Goal: Communication & Community: Answer question/provide support

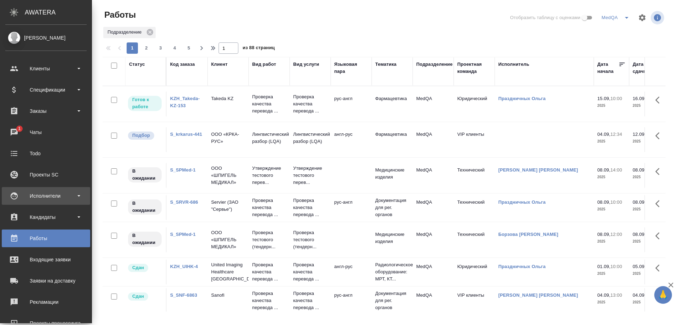
click at [44, 195] on div "Исполнители" at bounding box center [45, 196] width 81 height 11
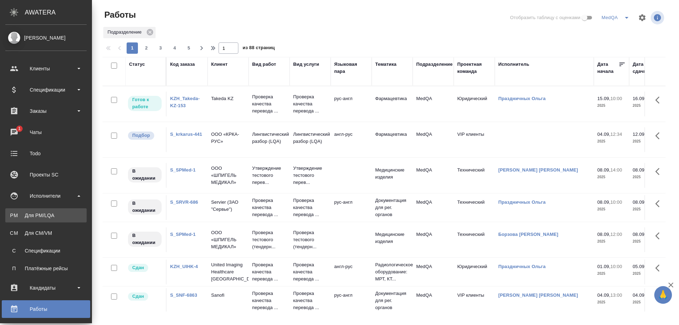
click at [45, 213] on div "Для PM/LQA" at bounding box center [46, 215] width 74 height 7
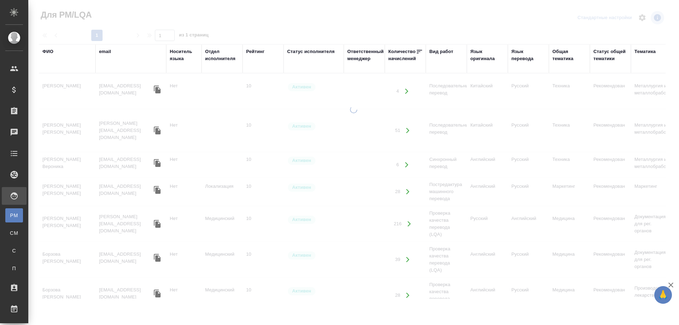
click at [49, 51] on div "ФИО" at bounding box center [47, 51] width 11 height 7
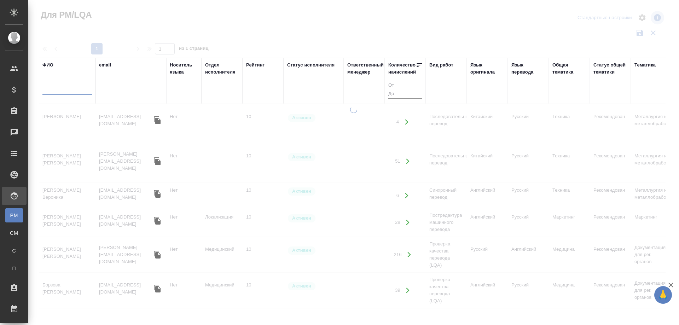
click at [56, 94] on input "text" at bounding box center [67, 90] width 50 height 9
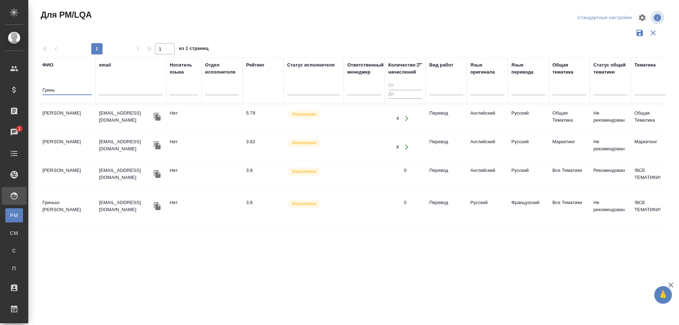
type input "Гринь"
click at [55, 114] on td "Гринь Марина Алексеевна" at bounding box center [67, 118] width 57 height 25
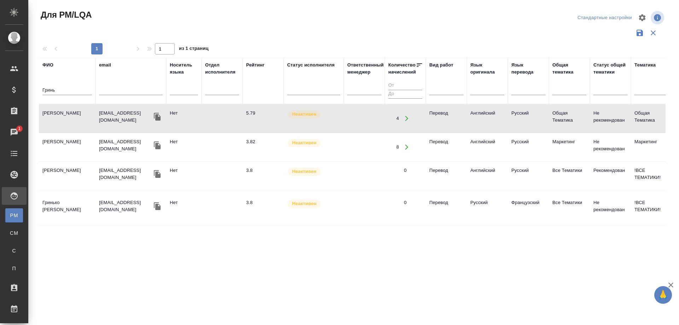
click at [55, 114] on td "Гринь Марина Алексеевна" at bounding box center [67, 118] width 57 height 25
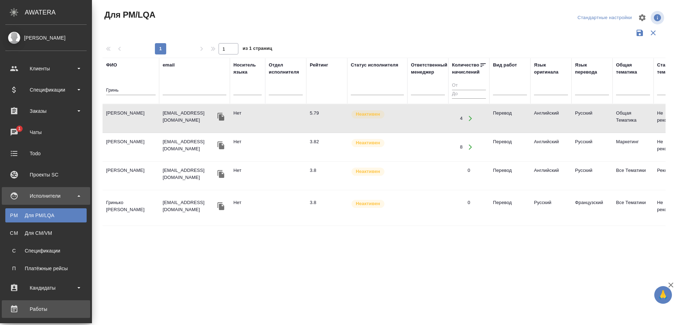
click at [44, 309] on div "Работы" at bounding box center [45, 309] width 81 height 11
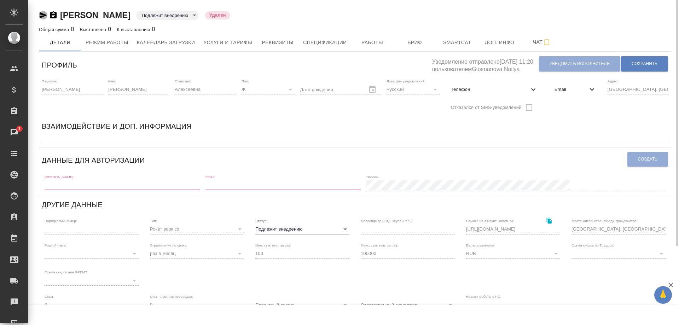
click at [40, 12] on icon "button" at bounding box center [43, 15] width 8 height 8
click at [378, 43] on span "Работы" at bounding box center [372, 42] width 34 height 9
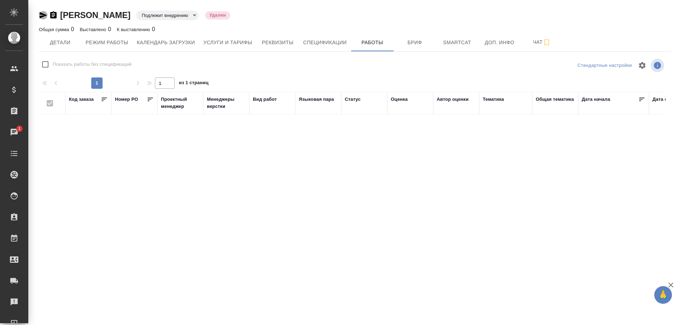
click at [43, 13] on icon "button" at bounding box center [43, 15] width 8 height 8
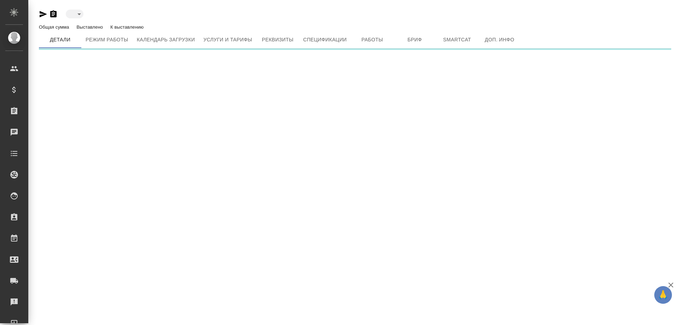
type input "inactive"
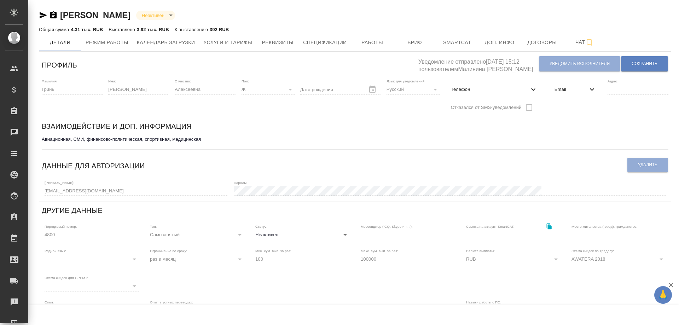
click at [42, 13] on icon "button" at bounding box center [43, 15] width 7 height 6
click at [367, 42] on span "Работы" at bounding box center [372, 42] width 34 height 9
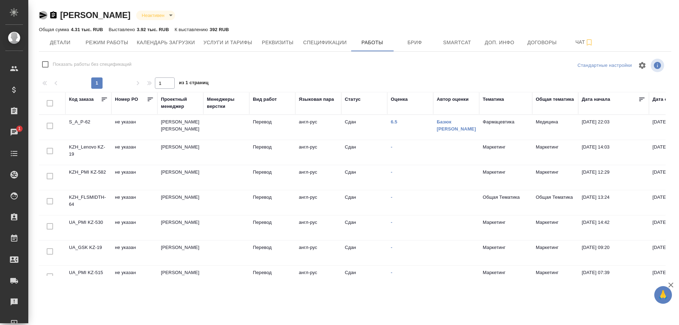
click at [43, 15] on icon "button" at bounding box center [43, 15] width 7 height 6
click at [53, 43] on span "Детали" at bounding box center [60, 42] width 34 height 9
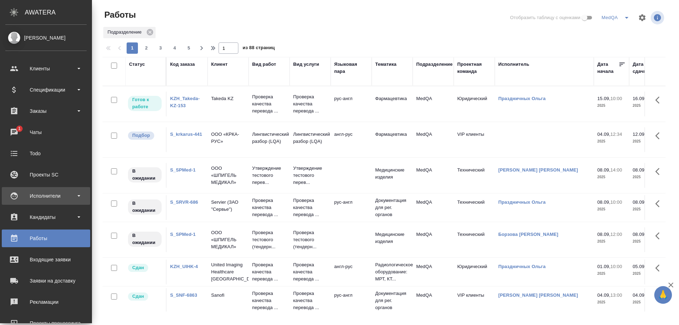
click at [47, 197] on div "Исполнители" at bounding box center [45, 196] width 81 height 11
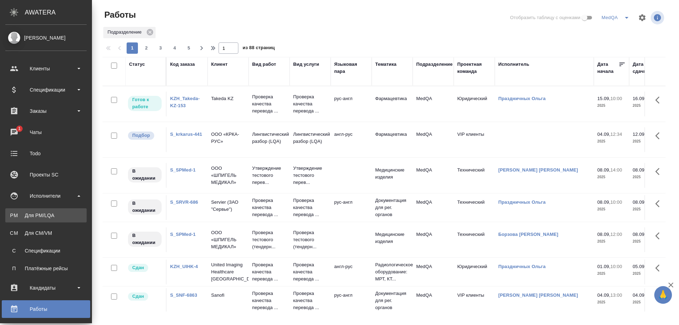
click at [42, 213] on div "Для PM/LQA" at bounding box center [46, 215] width 74 height 7
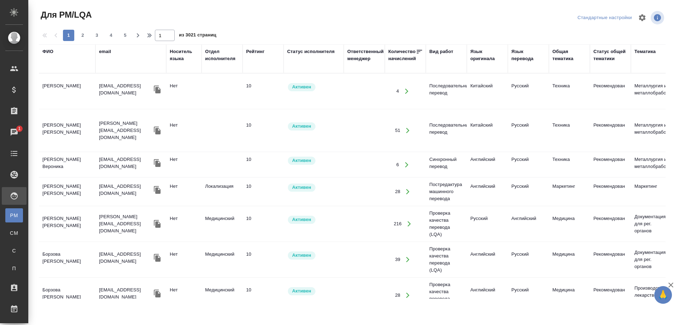
click at [50, 53] on div "ФИО" at bounding box center [47, 51] width 11 height 7
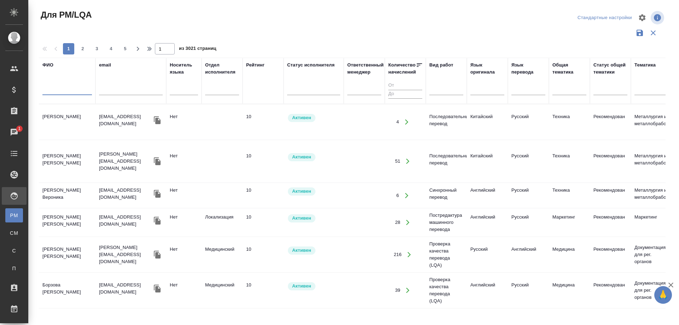
click at [64, 92] on input "text" at bounding box center [67, 90] width 50 height 9
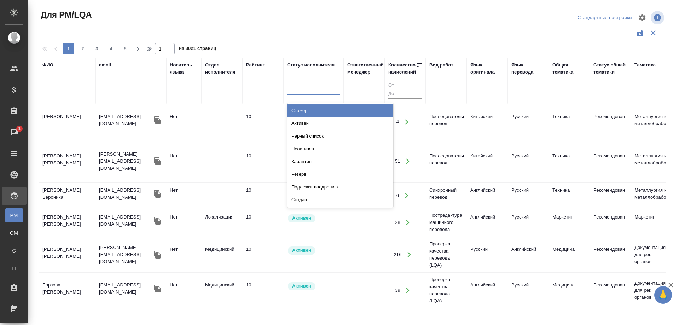
click at [318, 86] on div at bounding box center [313, 88] width 53 height 10
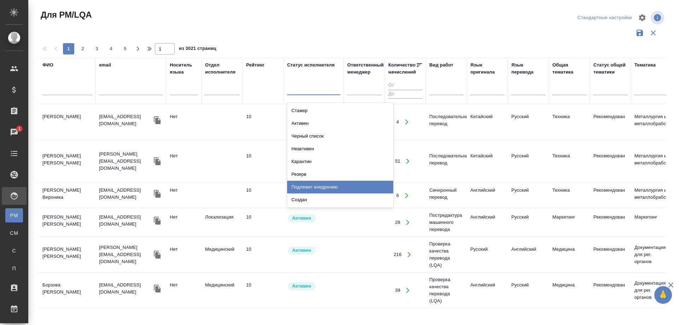
click at [314, 187] on div "Подлежит внедрению" at bounding box center [340, 187] width 106 height 13
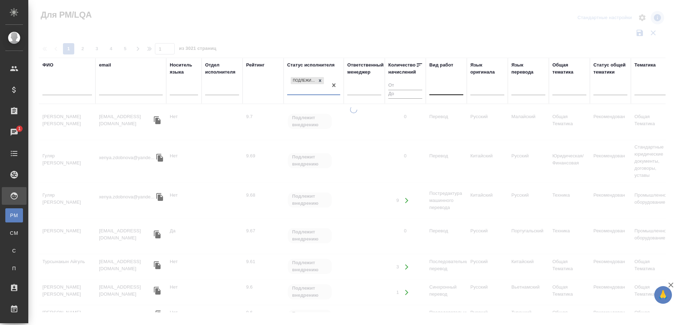
click at [437, 88] on div at bounding box center [446, 88] width 34 height 10
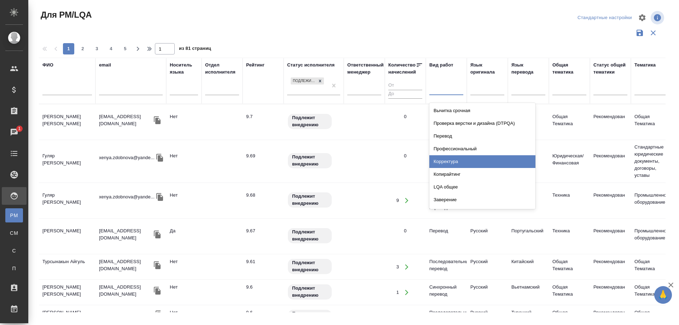
click at [443, 162] on div "Корректура" at bounding box center [482, 161] width 106 height 13
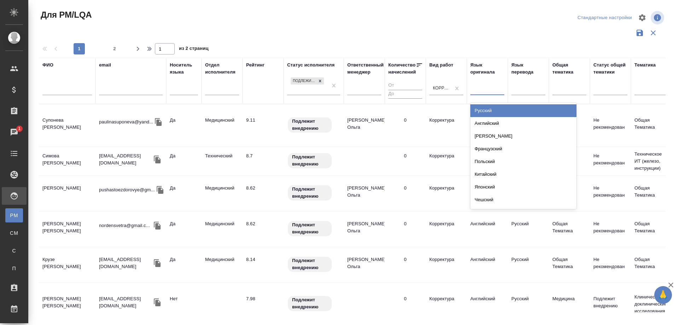
click at [484, 86] on div at bounding box center [487, 88] width 34 height 10
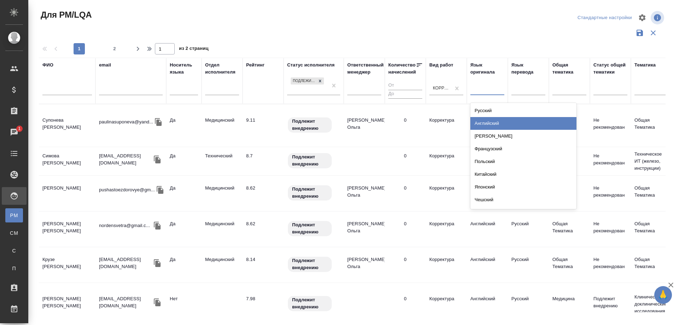
click at [484, 126] on div "Английский" at bounding box center [523, 123] width 106 height 13
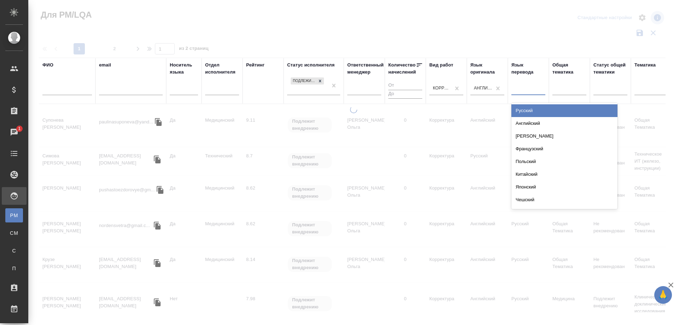
click at [531, 84] on div at bounding box center [528, 88] width 34 height 10
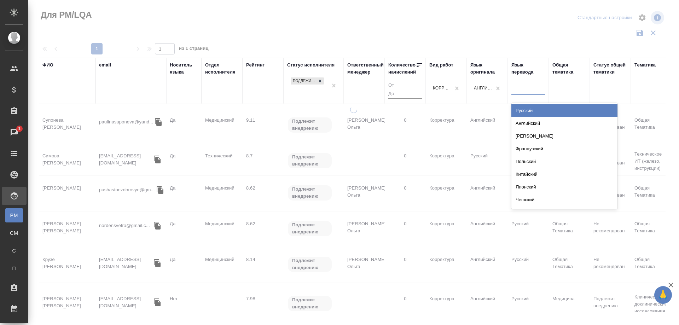
click at [527, 110] on div "Русский" at bounding box center [564, 110] width 106 height 13
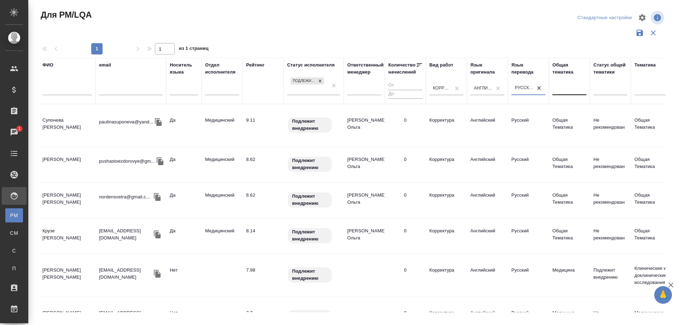
click at [571, 92] on div at bounding box center [569, 88] width 34 height 10
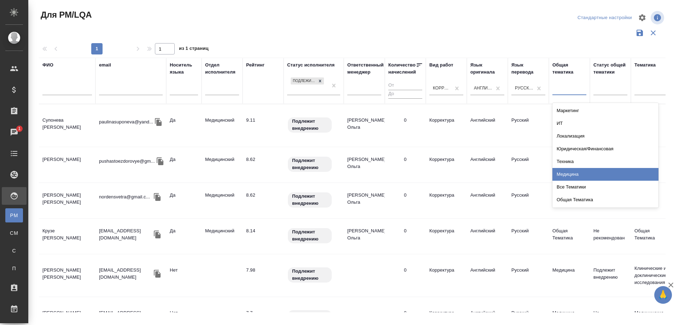
click at [560, 173] on div "Медицина" at bounding box center [605, 174] width 106 height 13
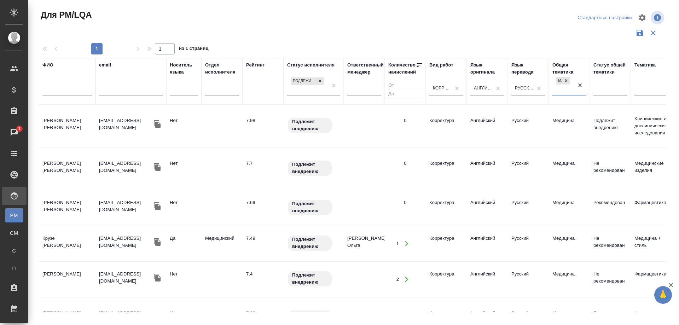
click at [62, 118] on td "Лебедева Татьяна Викторовна" at bounding box center [67, 126] width 57 height 25
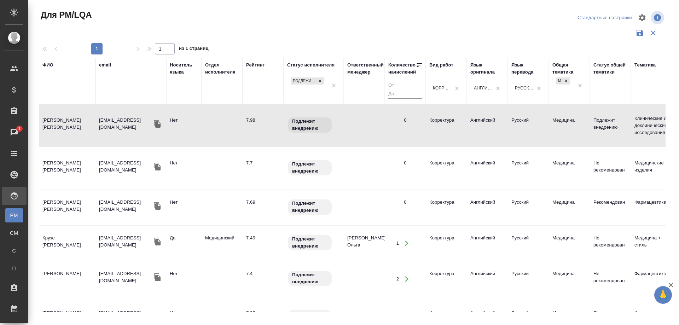
click at [62, 118] on td "Лебедева Татьяна Викторовна" at bounding box center [67, 125] width 57 height 25
click at [63, 157] on td "Хазиева Марина Фаритовна" at bounding box center [67, 168] width 57 height 25
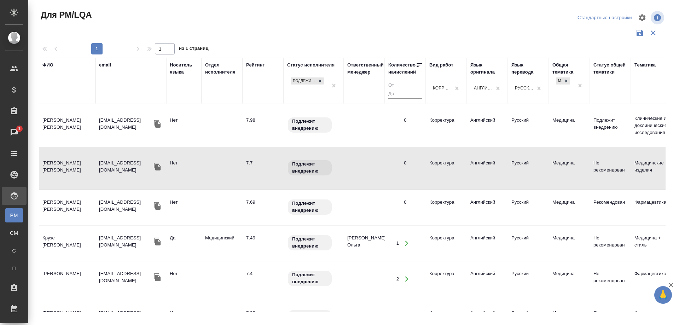
click at [63, 157] on td "Хазиева Марина Фаритовна" at bounding box center [67, 168] width 57 height 25
click at [60, 198] on td "Соколов Алексей Владимирович" at bounding box center [67, 207] width 57 height 25
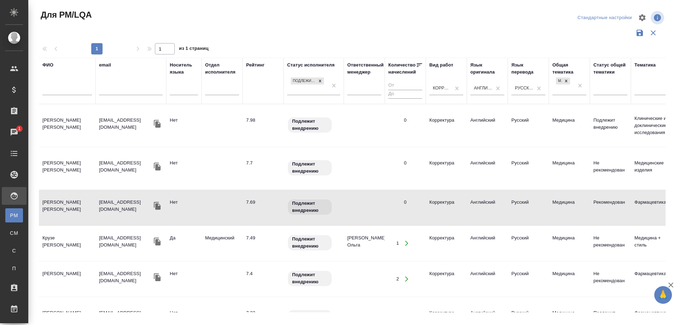
click at [60, 198] on td "Соколов Алексей Владимирович" at bounding box center [67, 207] width 57 height 25
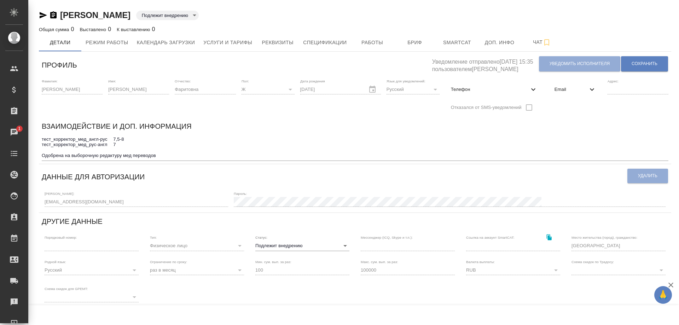
click at [56, 12] on icon "button" at bounding box center [53, 14] width 6 height 7
click at [375, 40] on span "Работы" at bounding box center [372, 42] width 34 height 9
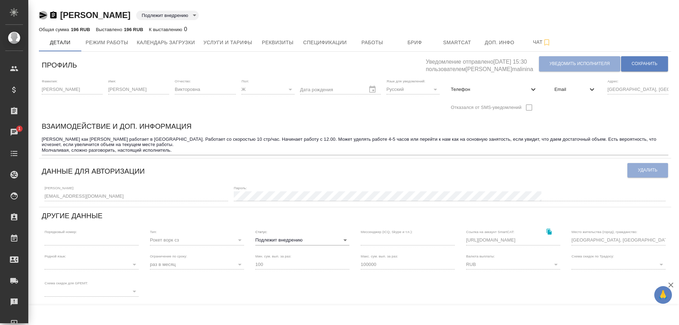
click at [40, 14] on icon "button" at bounding box center [43, 15] width 7 height 6
click at [53, 15] on icon "button" at bounding box center [53, 14] width 6 height 7
click at [52, 16] on icon "button" at bounding box center [53, 14] width 6 height 7
click at [371, 46] on span "Работы" at bounding box center [372, 42] width 34 height 9
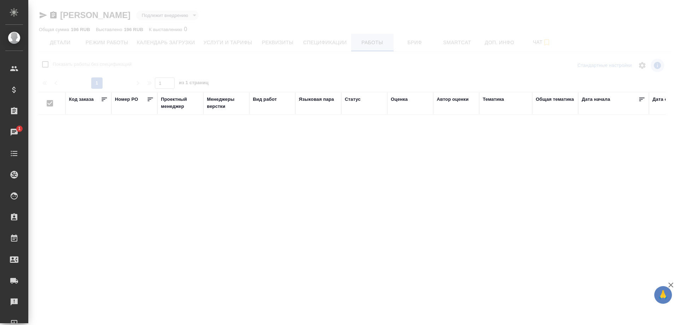
checkbox input "false"
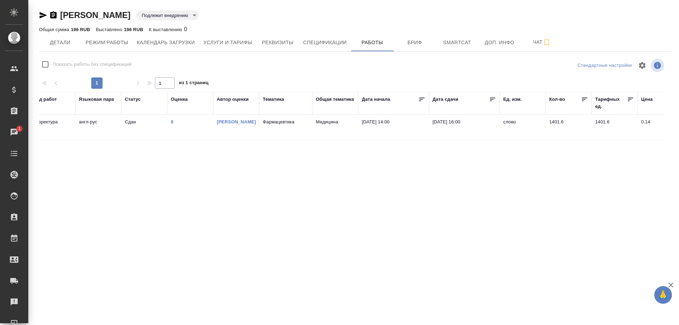
scroll to position [0, 217]
click at [224, 40] on span "Услуги и тарифы" at bounding box center [227, 42] width 49 height 9
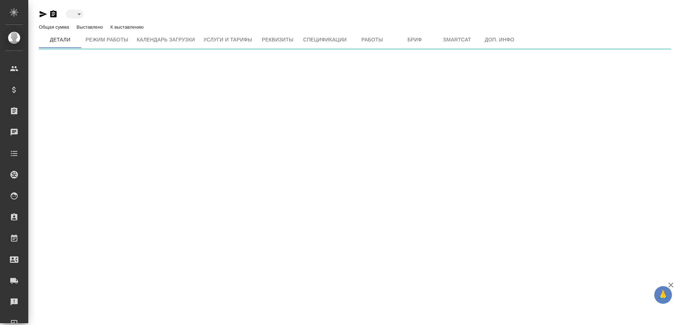
type input "toBeImplemented"
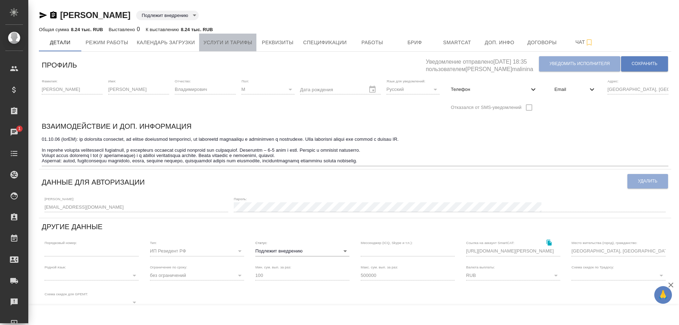
click at [229, 42] on span "Услуги и тарифы" at bounding box center [227, 42] width 49 height 9
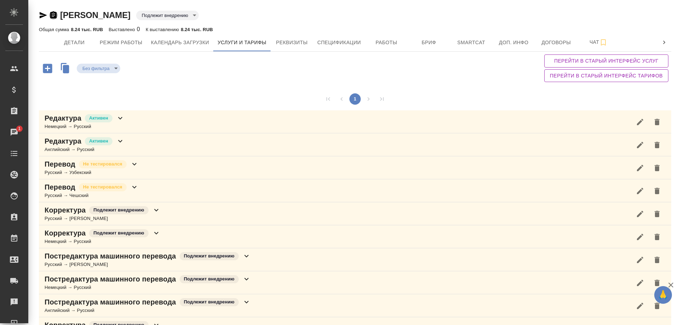
click at [53, 14] on icon "button" at bounding box center [53, 15] width 8 height 8
click at [373, 45] on span "Работы" at bounding box center [372, 42] width 34 height 9
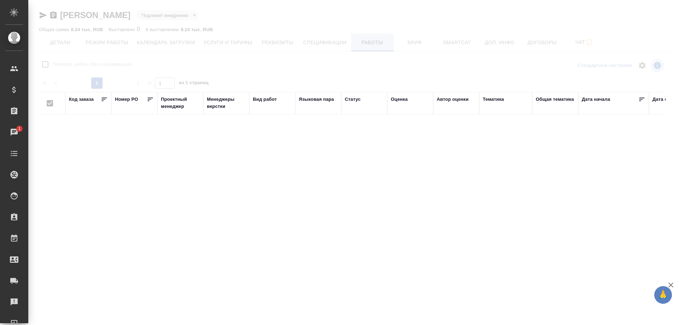
checkbox input "false"
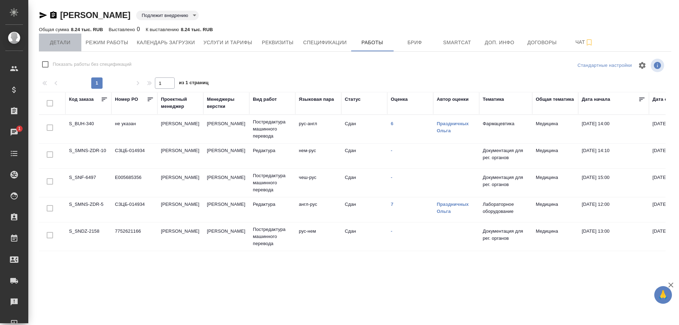
click at [55, 44] on span "Детали" at bounding box center [60, 42] width 34 height 9
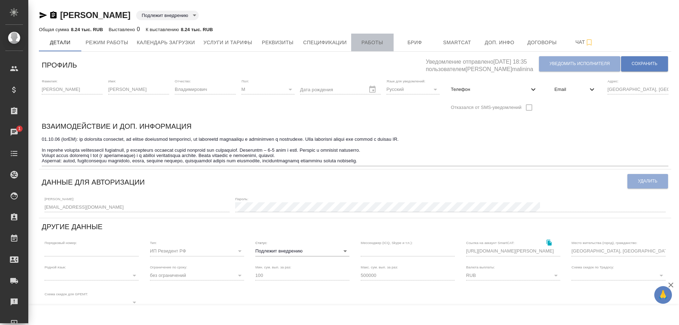
click at [370, 41] on span "Работы" at bounding box center [372, 42] width 34 height 9
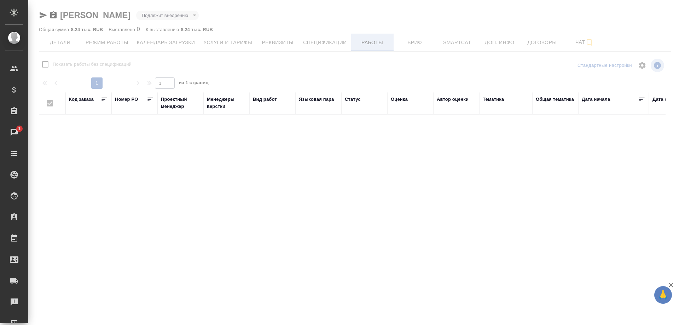
checkbox input "false"
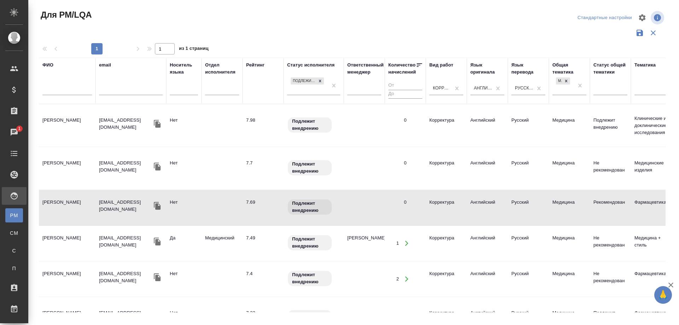
click at [54, 235] on td "[PERSON_NAME]" at bounding box center [67, 243] width 57 height 25
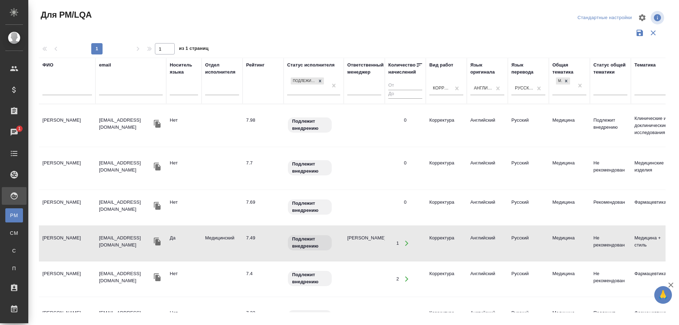
click at [69, 267] on td "Здрелюк Дарья" at bounding box center [67, 279] width 57 height 25
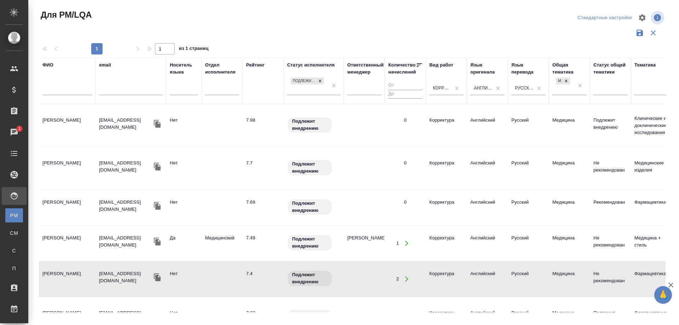
click at [69, 267] on td "Здрелюк Дарья" at bounding box center [67, 279] width 57 height 25
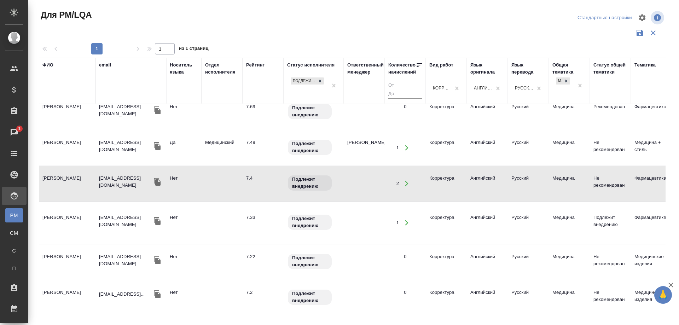
scroll to position [141, 0]
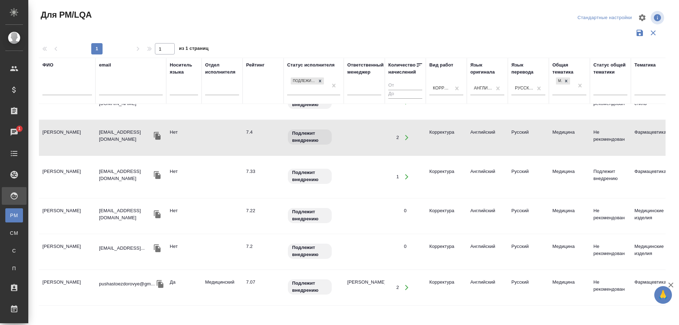
click at [58, 239] on td "Ревва Светлана Андреевна" at bounding box center [67, 251] width 57 height 25
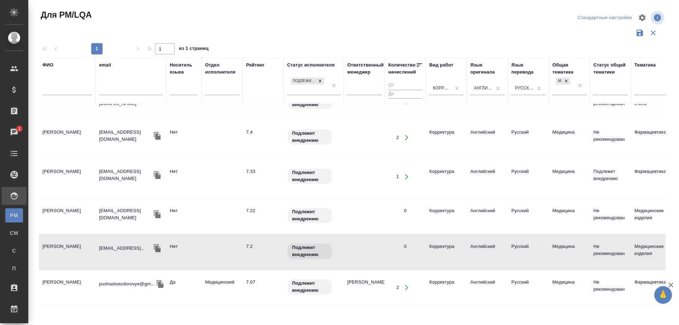
click at [54, 275] on td "Мартина Василиса Александровна" at bounding box center [67, 287] width 57 height 25
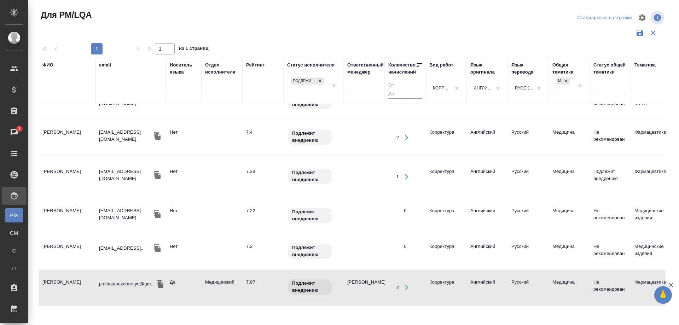
click at [54, 275] on td "Мартина Василиса Александровна" at bounding box center [67, 287] width 57 height 25
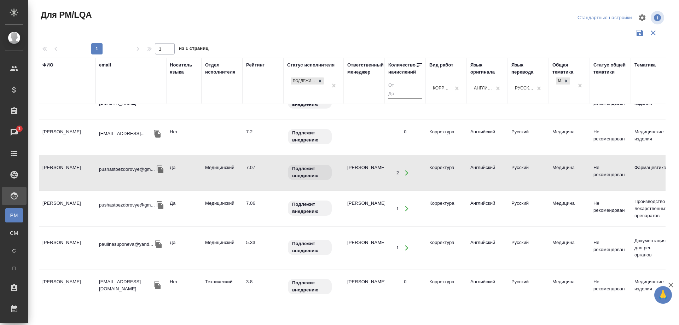
scroll to position [276, 0]
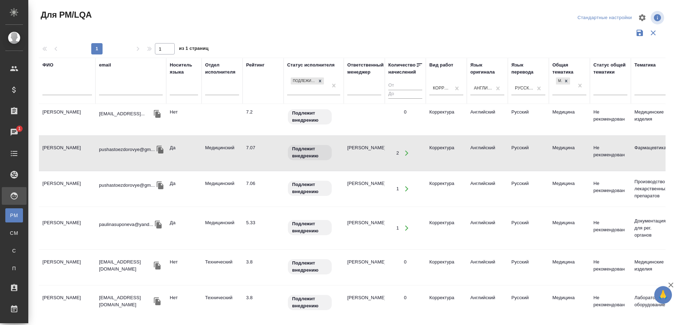
click at [54, 216] on td "[PERSON_NAME]" at bounding box center [67, 228] width 57 height 25
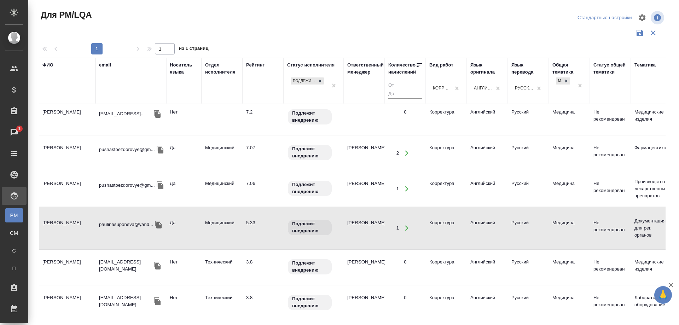
click at [54, 216] on td "Супонева Полина Сергеевна" at bounding box center [67, 228] width 57 height 25
click at [60, 255] on td "Дроздова [PERSON_NAME]" at bounding box center [67, 267] width 57 height 25
click at [60, 255] on td "Дроздова Елена" at bounding box center [67, 267] width 57 height 25
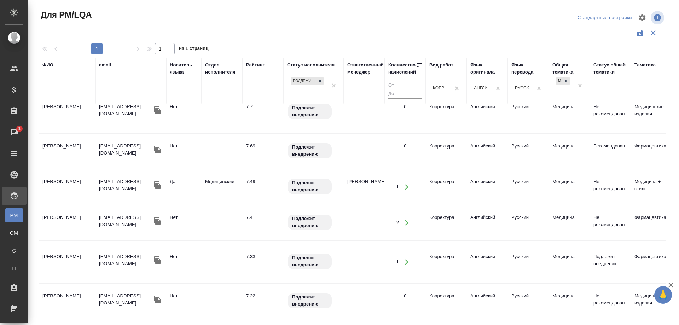
scroll to position [0, 0]
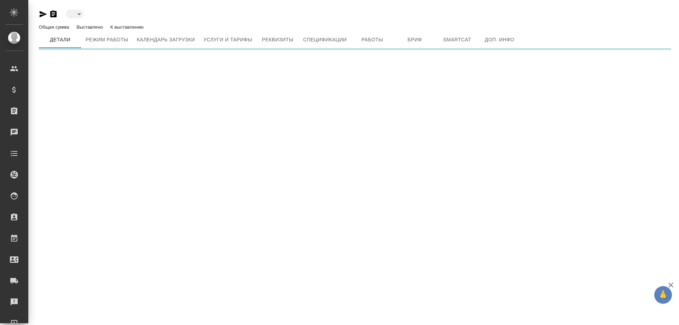
type input "toBeImplemented"
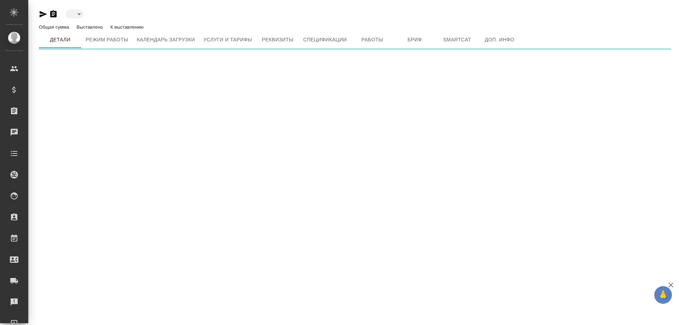
type input "toBeImplemented"
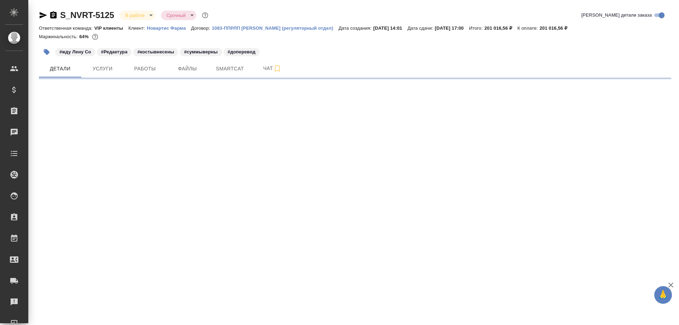
select select "RU"
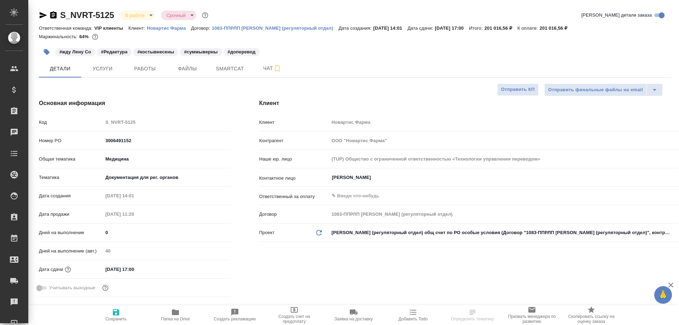
type textarea "x"
type input "[PERSON_NAME]"
type input "Комаров Роман"
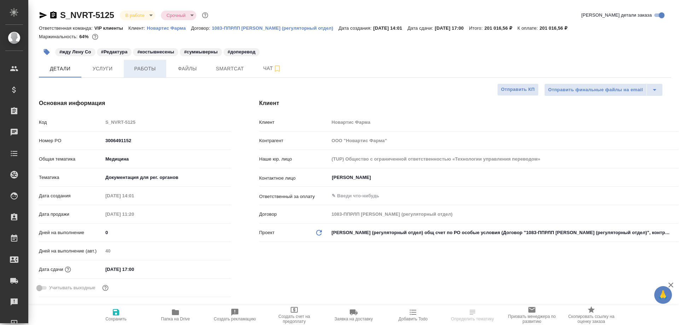
click at [148, 73] on span "Работы" at bounding box center [145, 68] width 34 height 9
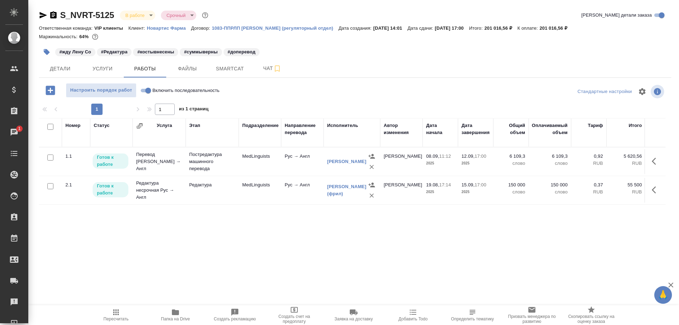
click at [148, 156] on td "Перевод Стандарт Рус → Англ" at bounding box center [159, 161] width 53 height 28
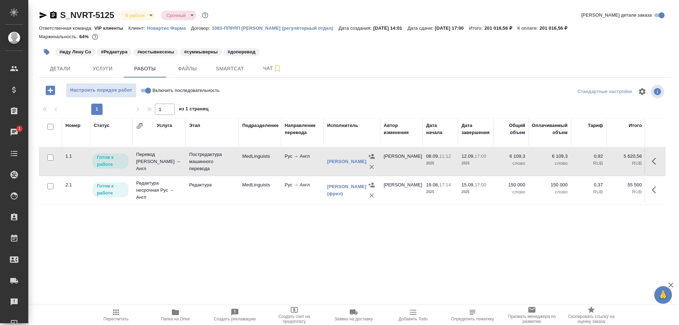
click at [148, 156] on td "Перевод Стандарт Рус → Англ" at bounding box center [159, 161] width 53 height 28
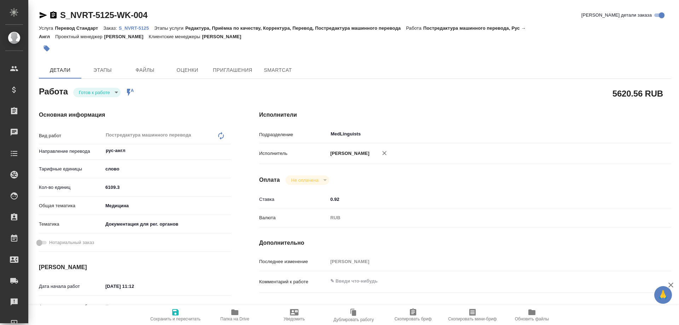
type textarea "x"
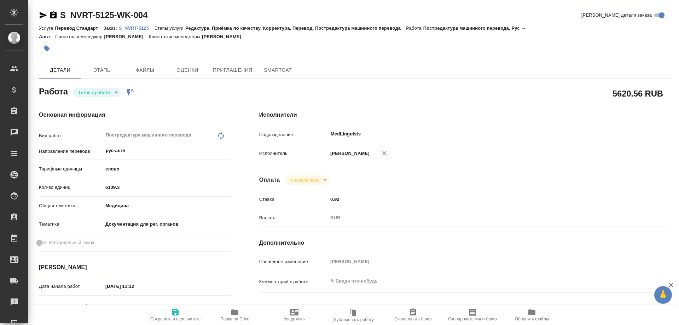
type textarea "x"
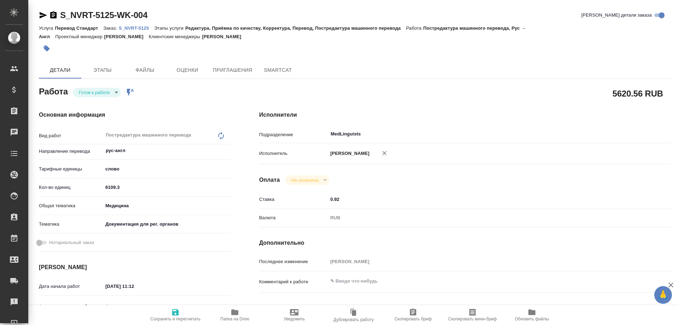
type textarea "x"
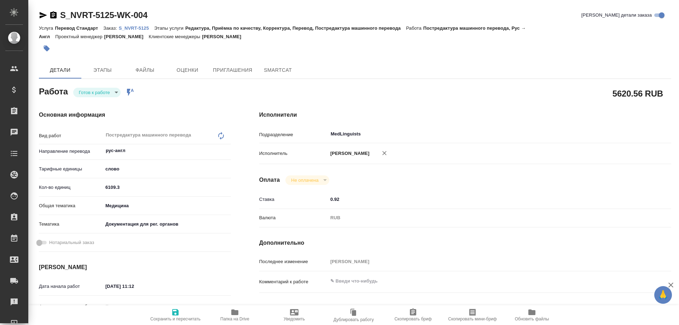
type textarea "x"
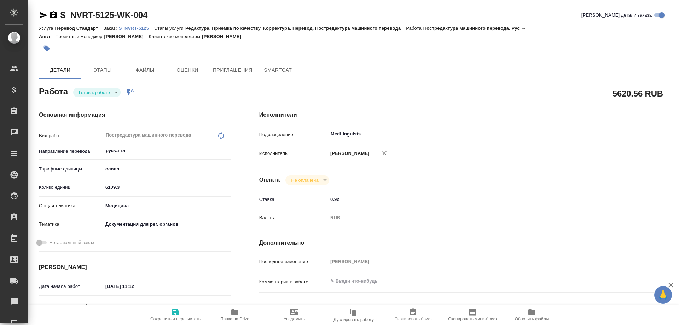
type textarea "x"
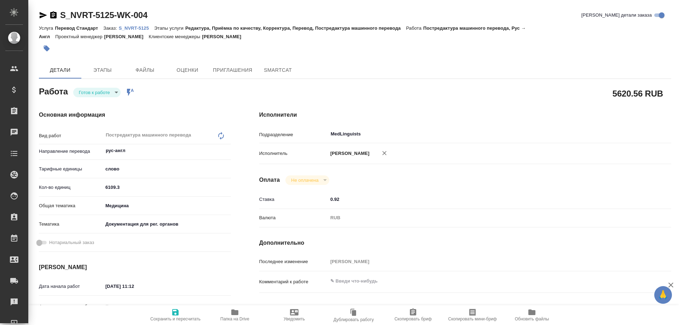
type textarea "x"
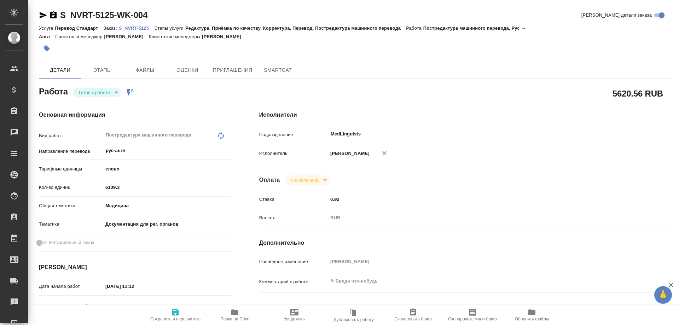
type textarea "x"
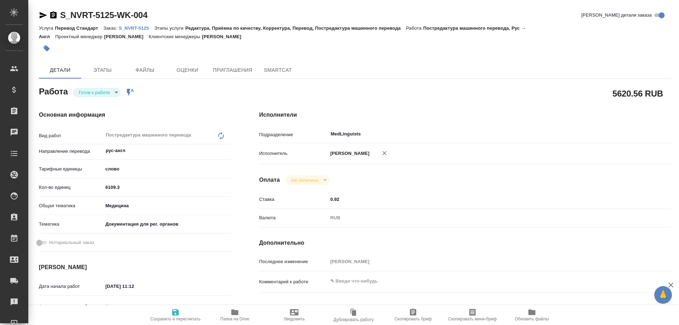
type textarea "x"
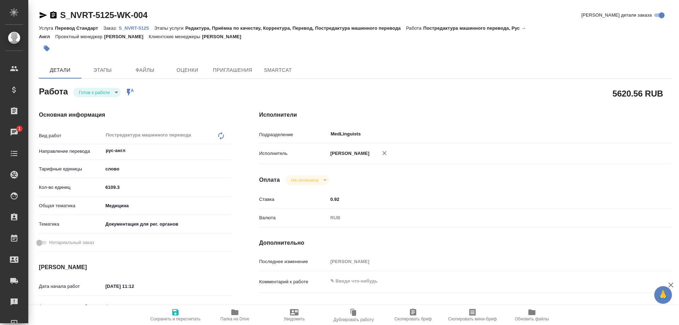
click at [133, 27] on p "S_NVRT-5125" at bounding box center [136, 27] width 35 height 5
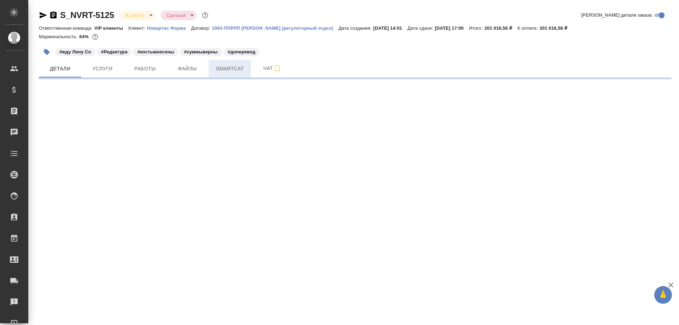
select select "RU"
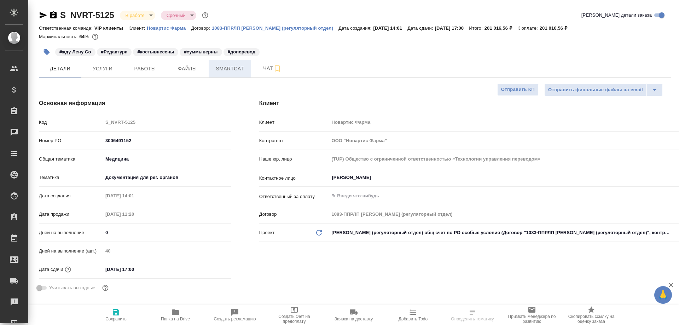
type textarea "x"
click at [228, 68] on span "Smartcat" at bounding box center [230, 68] width 34 height 9
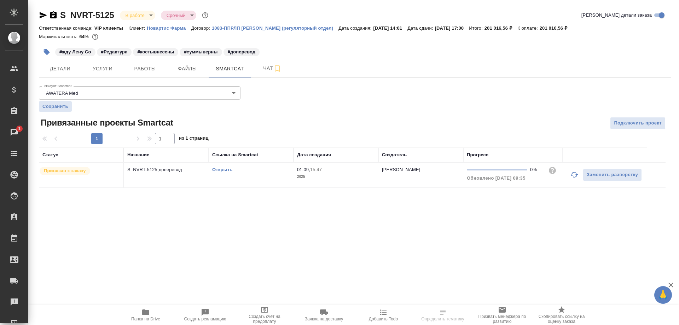
click at [223, 167] on link "Открыть" at bounding box center [222, 169] width 20 height 5
click at [41, 16] on icon "button" at bounding box center [43, 15] width 7 height 6
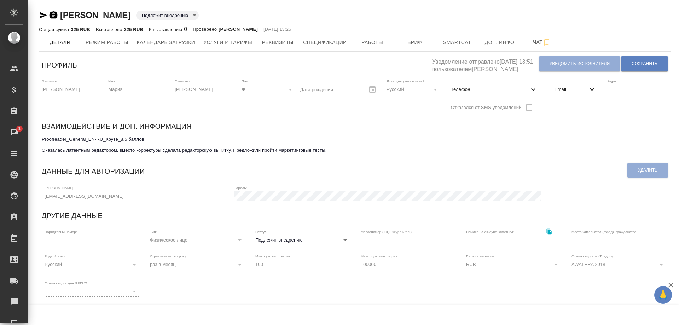
click at [54, 14] on icon "button" at bounding box center [53, 15] width 8 height 8
click at [232, 45] on span "Услуги и тарифы" at bounding box center [227, 42] width 49 height 9
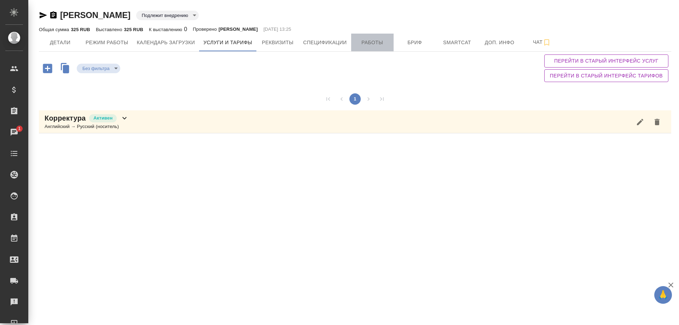
click at [386, 45] on span "Работы" at bounding box center [372, 42] width 34 height 9
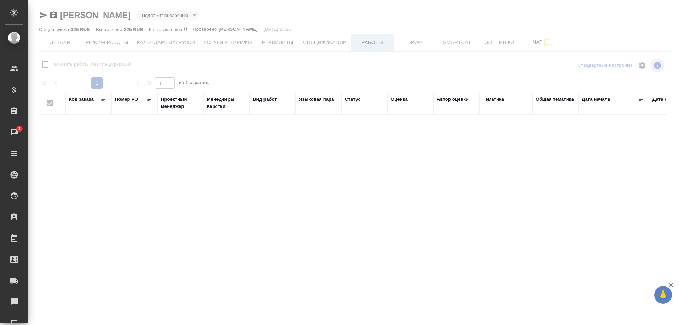
checkbox input "false"
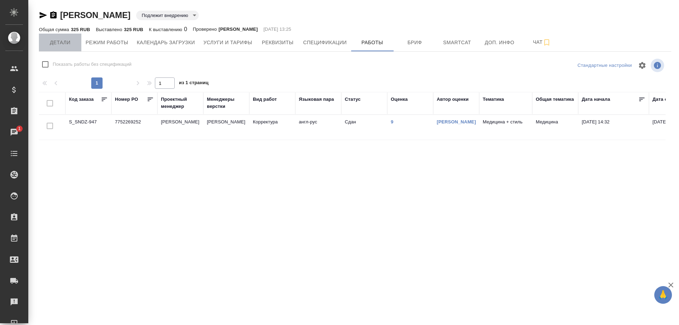
click at [54, 46] on span "Детали" at bounding box center [60, 42] width 34 height 9
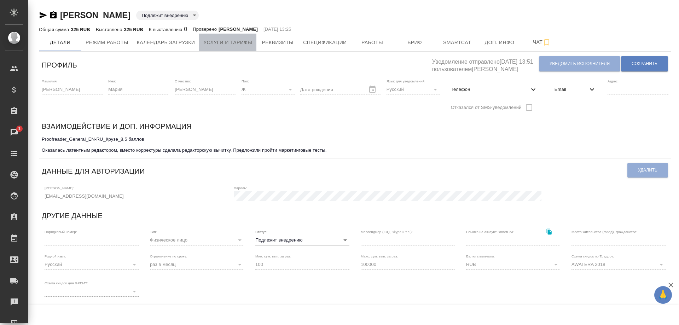
click at [239, 43] on span "Услуги и тарифы" at bounding box center [227, 42] width 49 height 9
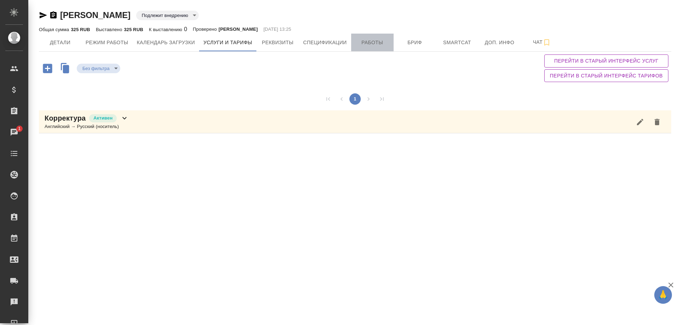
click at [357, 43] on span "Работы" at bounding box center [372, 42] width 34 height 9
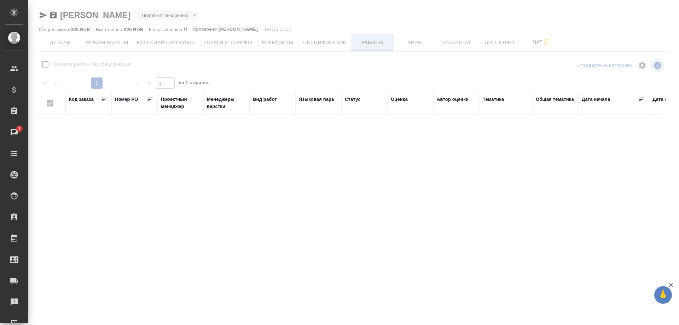
checkbox input "false"
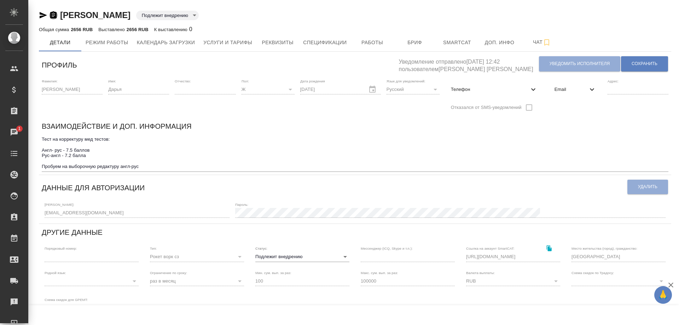
click at [52, 12] on icon "button" at bounding box center [53, 15] width 8 height 8
click at [235, 45] on span "Услуги и тарифы" at bounding box center [227, 42] width 49 height 9
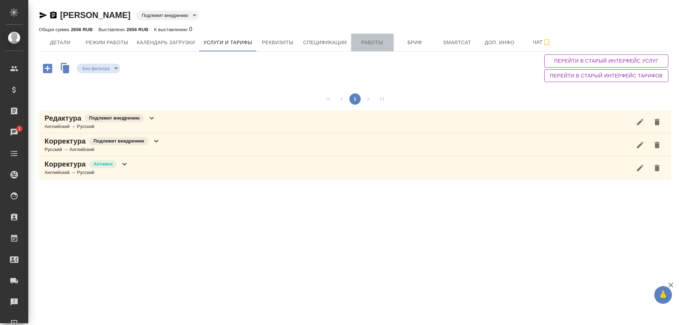
click at [369, 41] on span "Работы" at bounding box center [372, 42] width 34 height 9
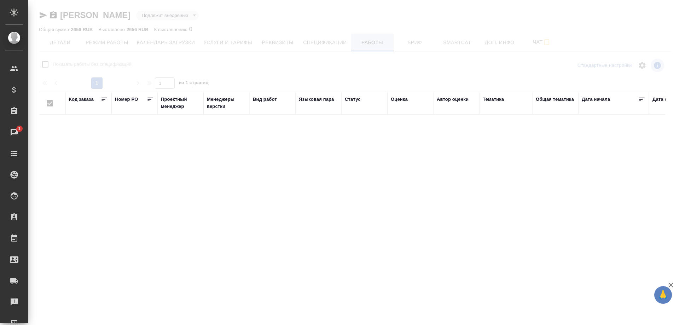
checkbox input "false"
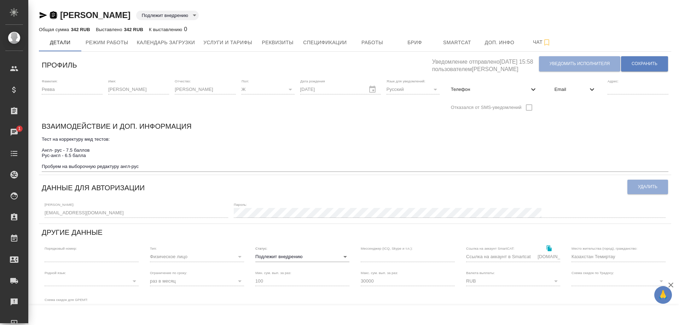
click at [53, 14] on icon "button" at bounding box center [53, 14] width 6 height 7
click at [216, 41] on span "Услуги и тарифы" at bounding box center [227, 42] width 49 height 9
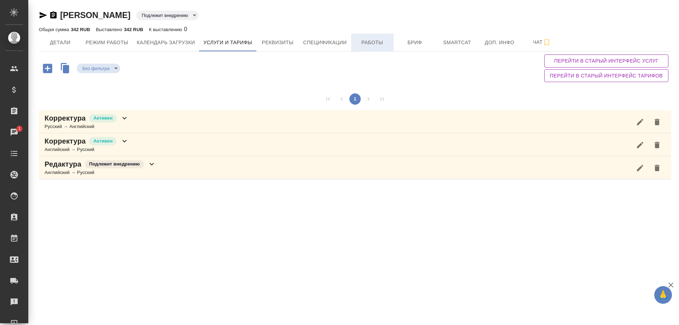
click at [375, 41] on span "Работы" at bounding box center [372, 42] width 34 height 9
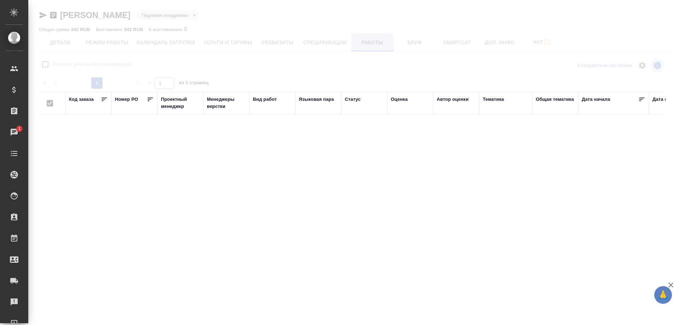
checkbox input "false"
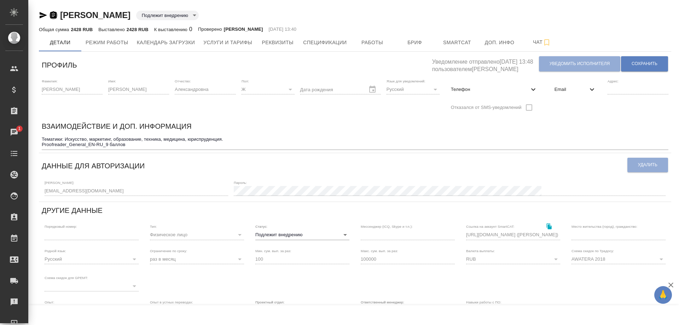
click at [53, 13] on icon "button" at bounding box center [53, 14] width 6 height 7
click at [222, 39] on span "Услуги и тарифы" at bounding box center [227, 42] width 49 height 9
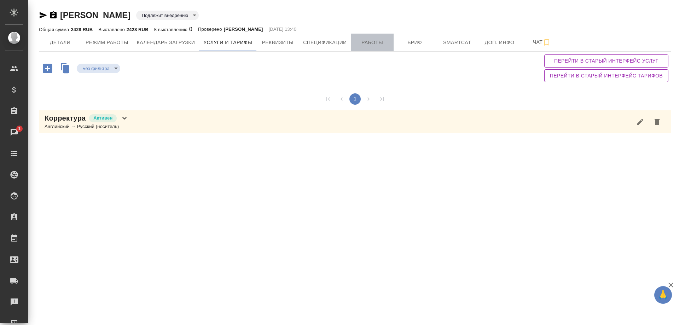
click at [378, 43] on span "Работы" at bounding box center [372, 42] width 34 height 9
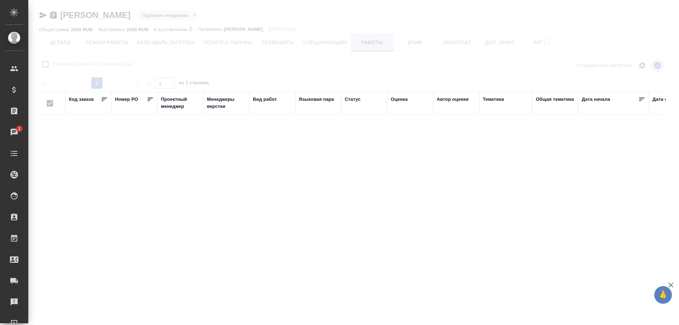
checkbox input "false"
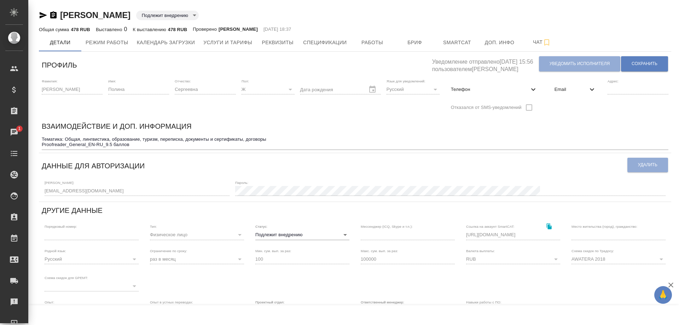
click at [51, 14] on icon "button" at bounding box center [53, 14] width 6 height 7
click at [239, 40] on span "Услуги и тарифы" at bounding box center [227, 42] width 49 height 9
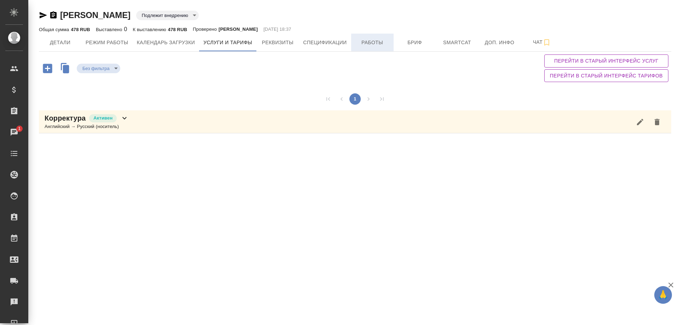
click at [371, 44] on span "Работы" at bounding box center [372, 42] width 34 height 9
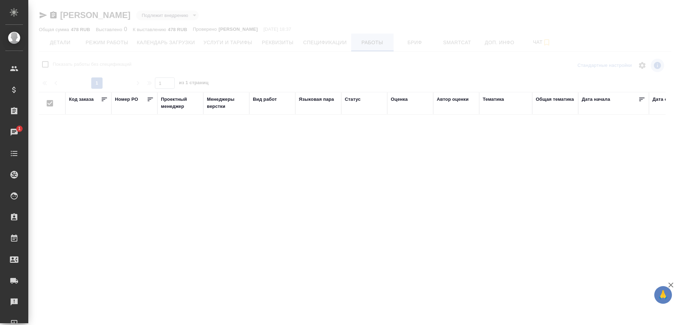
checkbox input "false"
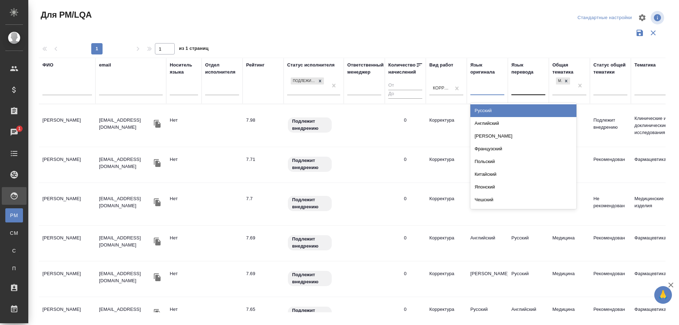
click at [473, 88] on div at bounding box center [487, 88] width 34 height 10
click at [480, 111] on div "Русский" at bounding box center [523, 110] width 106 height 13
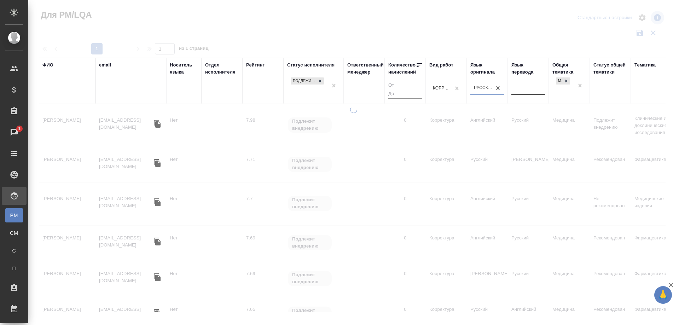
click at [518, 88] on div at bounding box center [528, 88] width 34 height 10
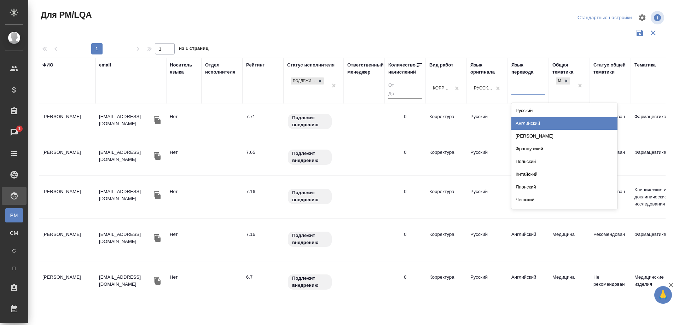
click at [522, 122] on div "Английский" at bounding box center [564, 123] width 106 height 13
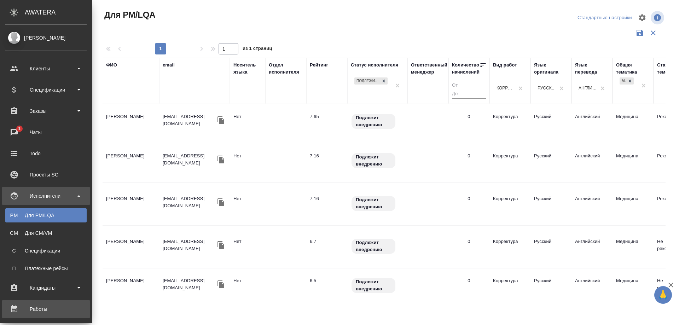
click at [34, 306] on div "Работы" at bounding box center [45, 309] width 81 height 11
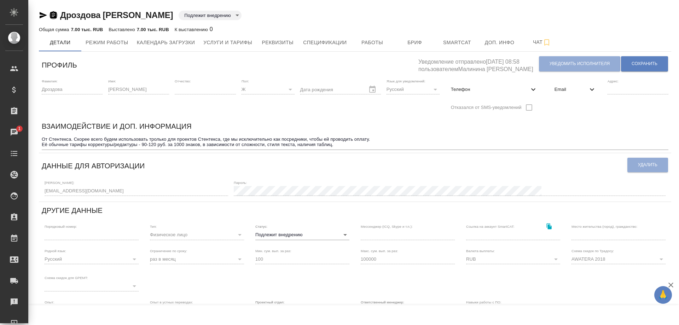
click at [50, 16] on icon "button" at bounding box center [53, 14] width 6 height 7
click at [223, 43] on span "Услуги и тарифы" at bounding box center [227, 42] width 49 height 9
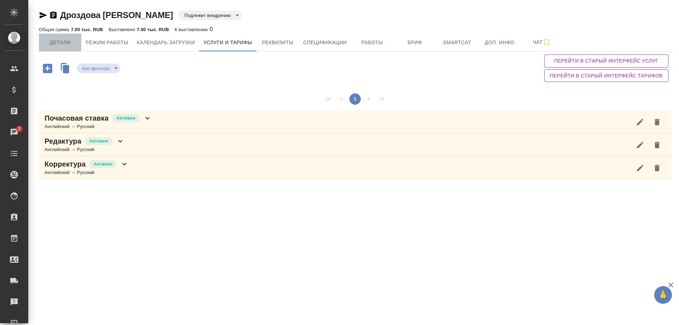
click at [60, 43] on span "Детали" at bounding box center [60, 42] width 34 height 9
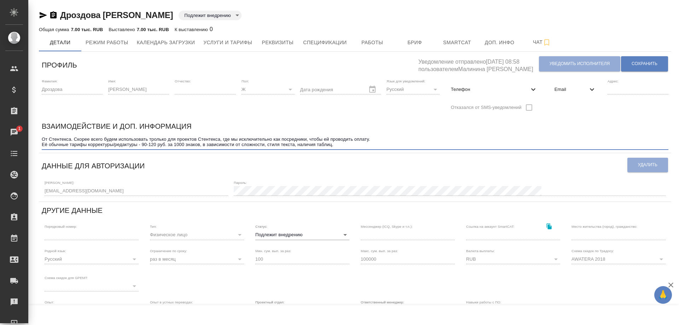
drag, startPoint x: 51, startPoint y: 139, endPoint x: 62, endPoint y: 139, distance: 10.6
click at [62, 139] on textarea "От Стентекса. Скорее всего будем использовать тролько для проектов Стентекса, г…" at bounding box center [355, 142] width 627 height 11
drag, startPoint x: 50, startPoint y: 141, endPoint x: 70, endPoint y: 141, distance: 20.5
click at [70, 141] on textarea "От Стентекса. Скорее всего будем использовать тролько для проектов Стентекса, г…" at bounding box center [355, 142] width 627 height 11
click at [383, 43] on span "Работы" at bounding box center [372, 42] width 34 height 9
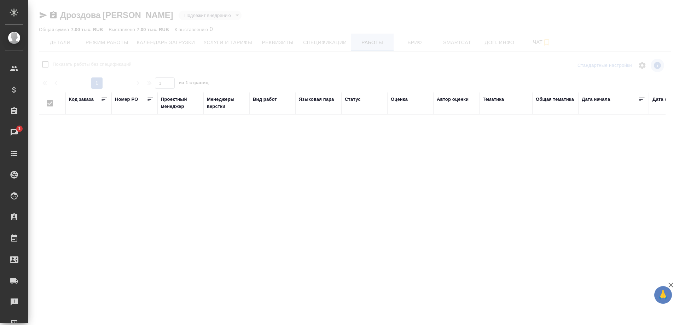
checkbox input "false"
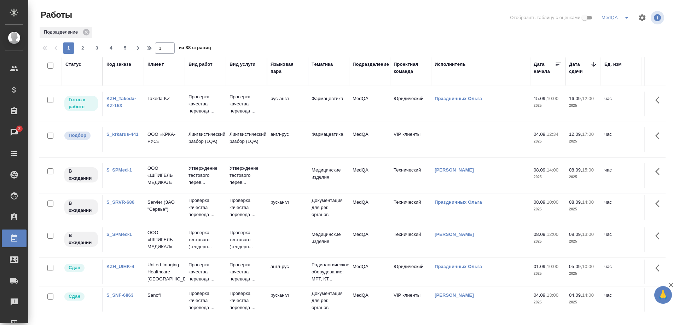
click at [113, 168] on link "S_SPMed-1" at bounding box center [118, 169] width 25 height 5
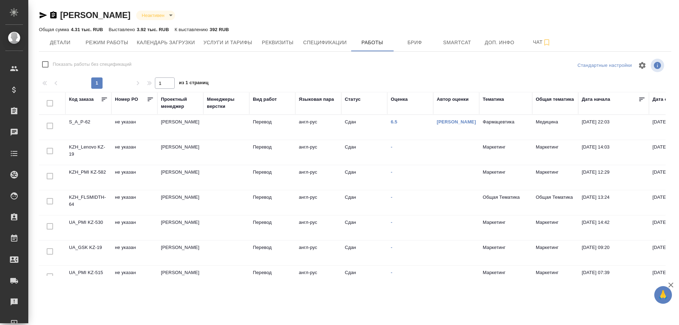
click at [54, 16] on icon "button" at bounding box center [53, 14] width 6 height 7
click at [231, 42] on span "Услуги и тарифы" at bounding box center [227, 42] width 49 height 9
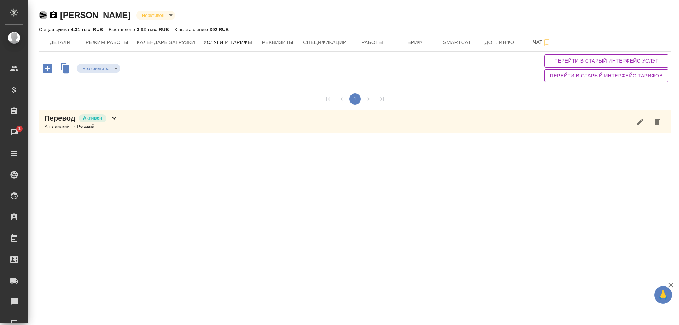
click at [42, 15] on icon "button" at bounding box center [43, 15] width 7 height 6
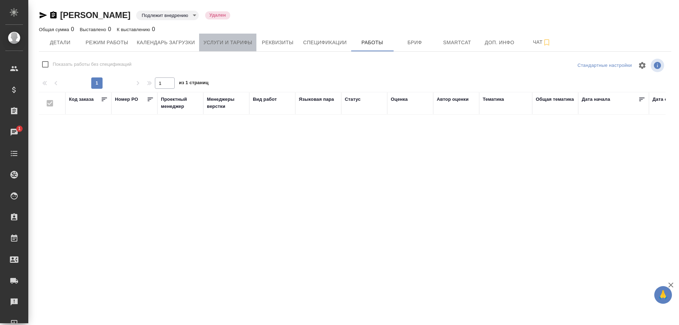
click at [238, 43] on span "Услуги и тарифы" at bounding box center [227, 42] width 49 height 9
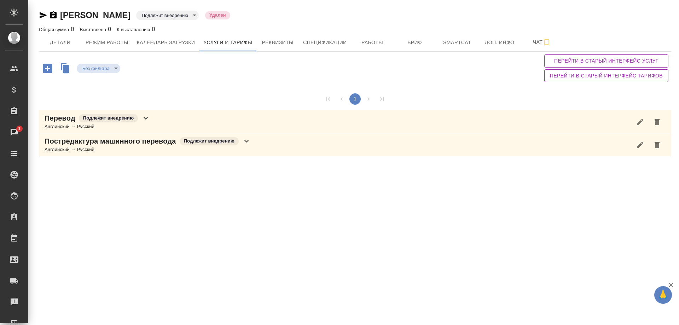
click at [41, 16] on icon "button" at bounding box center [43, 15] width 7 height 6
click at [43, 13] on icon "button" at bounding box center [43, 15] width 8 height 8
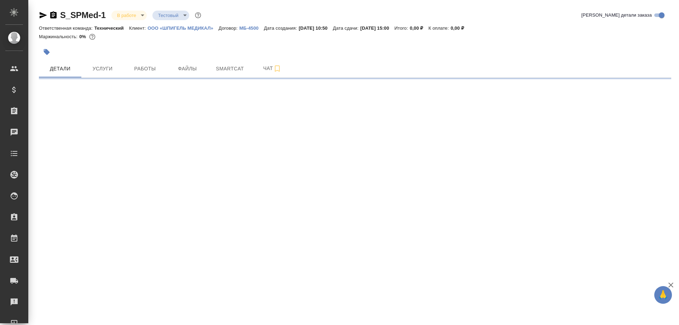
select select "RU"
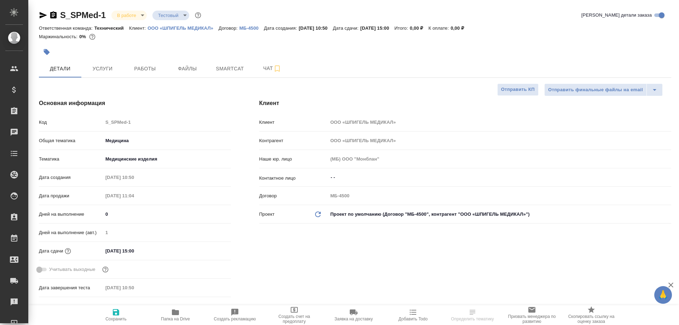
type textarea "x"
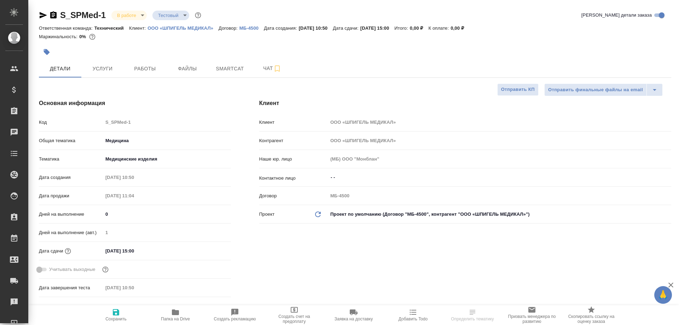
type textarea "x"
type input "[PERSON_NAME]"
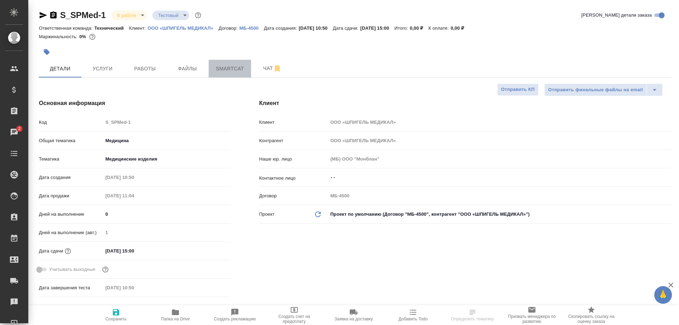
click at [231, 68] on span "Smartcat" at bounding box center [230, 68] width 34 height 9
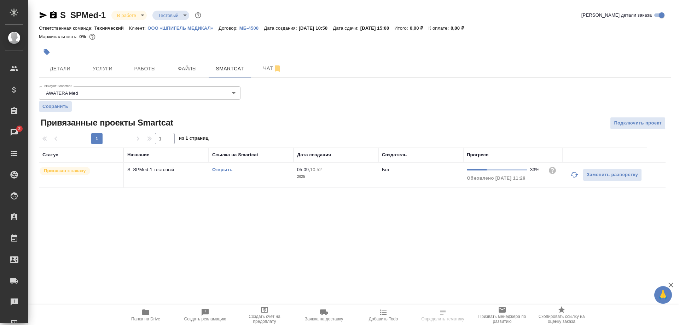
click at [227, 170] on link "Открыть" at bounding box center [222, 169] width 20 height 5
click at [265, 67] on span "Чат" at bounding box center [272, 68] width 34 height 9
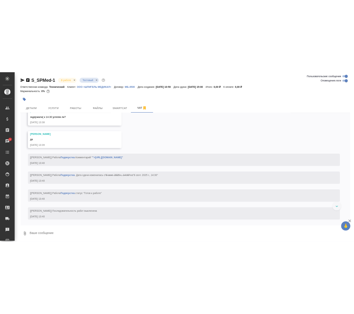
scroll to position [3628, 0]
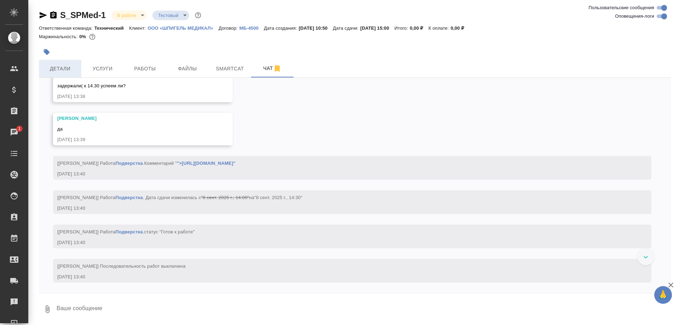
click at [50, 69] on span "Детали" at bounding box center [60, 68] width 34 height 9
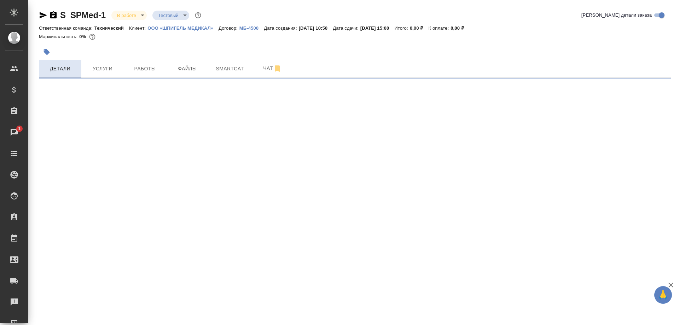
select select "RU"
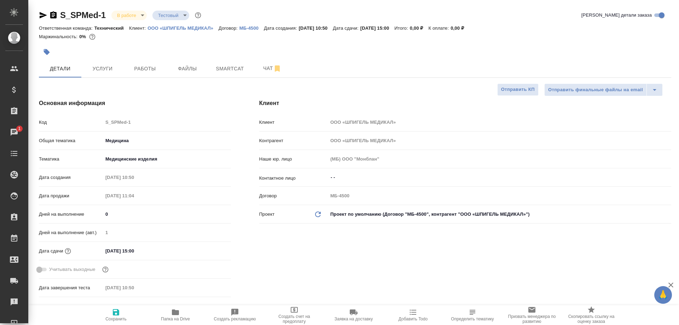
type textarea "x"
click at [174, 311] on icon "button" at bounding box center [175, 312] width 7 height 6
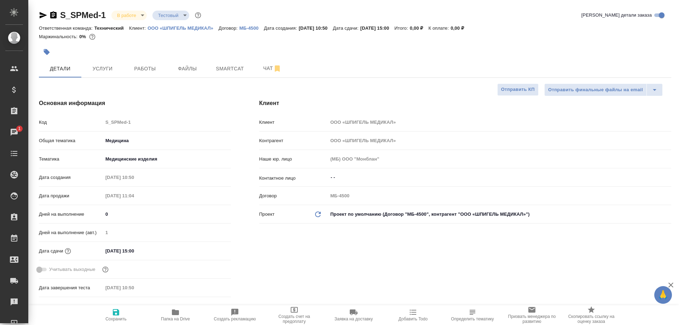
type textarea "x"
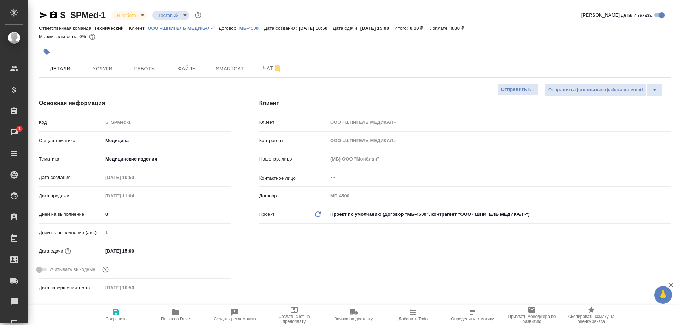
type textarea "x"
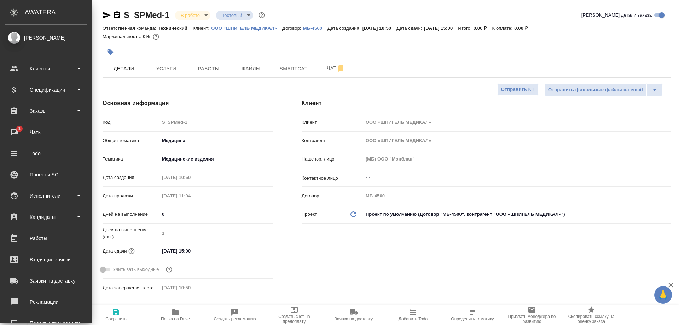
type textarea "x"
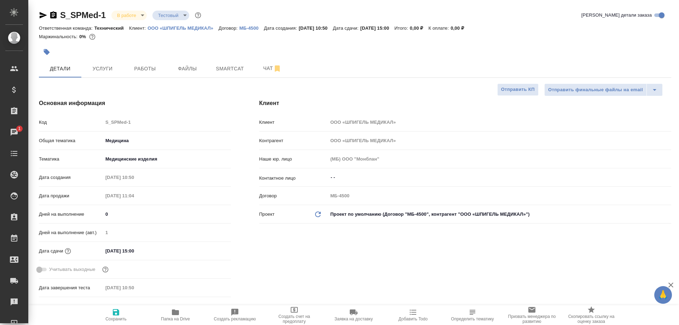
type textarea "x"
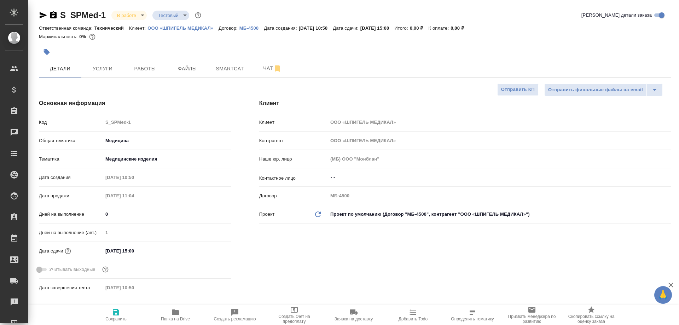
type textarea "x"
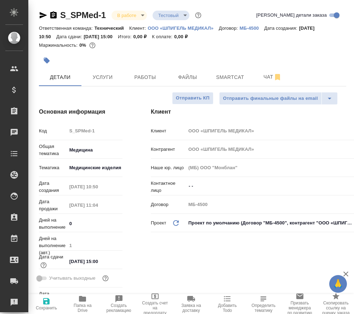
type textarea "x"
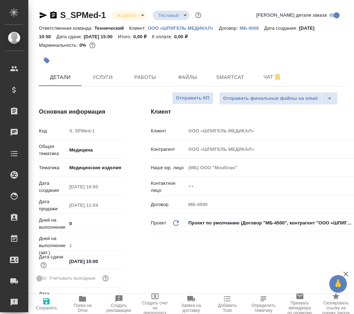
type textarea "x"
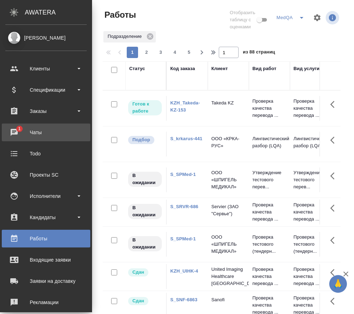
click at [15, 131] on div "Чаты" at bounding box center [45, 132] width 81 height 11
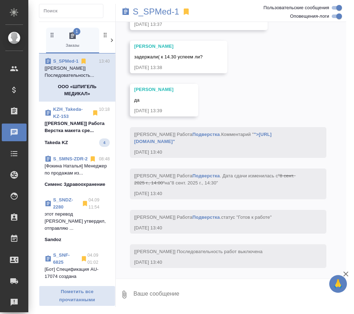
scroll to position [4393, 0]
click at [78, 130] on p "[Валеев Динар] Работа Верстка макета сре..." at bounding box center [77, 127] width 65 height 14
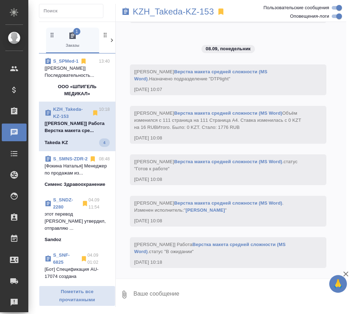
scroll to position [3518, 0]
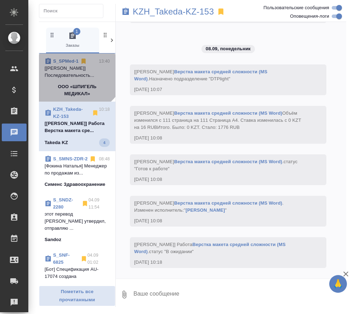
click at [72, 61] on link "S_SPMed-1" at bounding box center [65, 60] width 25 height 5
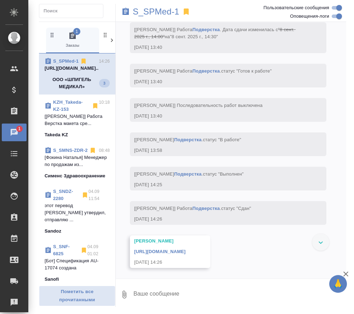
scroll to position [4574, 0]
click at [160, 249] on link "https://drive.awatera.com/apps/files/files/10298701?dir=/Shares/%D0%A8%D0%9F%D0…" at bounding box center [159, 251] width 51 height 5
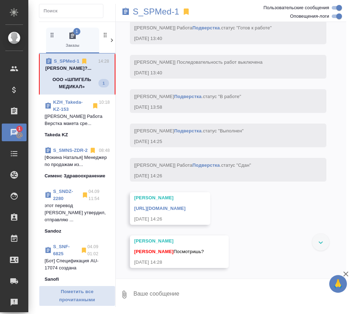
scroll to position [4618, 0]
click at [167, 297] on textarea at bounding box center [239, 294] width 213 height 24
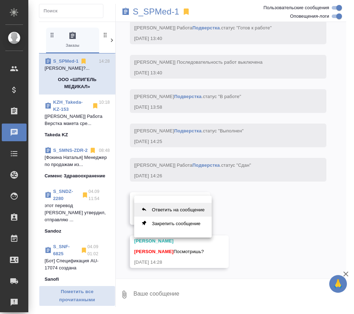
click at [184, 208] on button "Ответить на сообщение" at bounding box center [172, 210] width 77 height 14
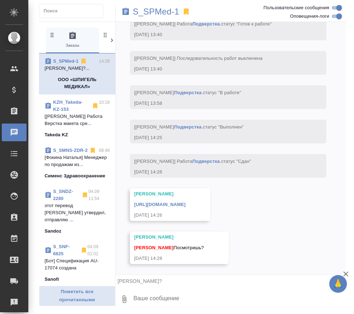
scroll to position [4639, 0]
click at [174, 298] on textarea at bounding box center [239, 299] width 213 height 24
type textarea "З"
type textarea "Смотрю"
click at [337, 300] on icon "submit" at bounding box center [339, 298] width 7 height 6
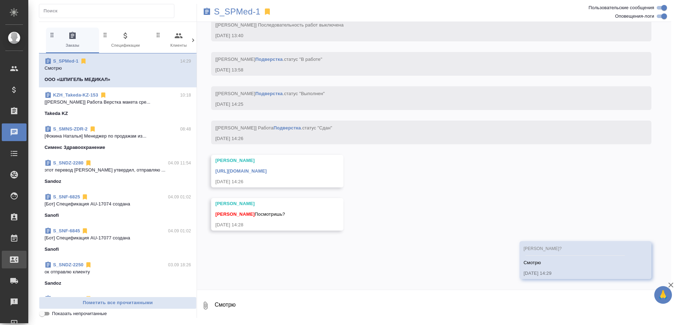
scroll to position [3912, 0]
click at [267, 168] on link "[URL][DOMAIN_NAME]" at bounding box center [240, 170] width 51 height 5
click at [259, 308] on textarea "Смотрю" at bounding box center [442, 306] width 457 height 24
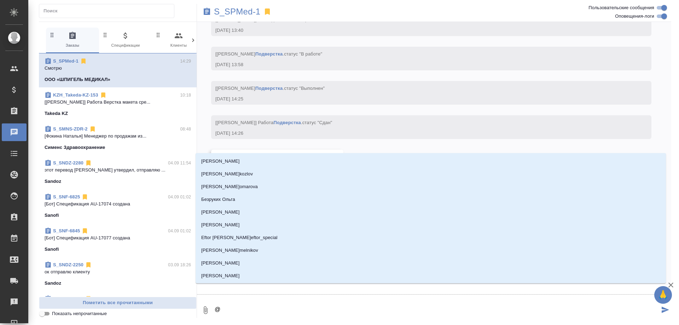
type textarea "@С"
type input "С"
type textarea "@Се"
type input "Се"
type textarea "@Сер"
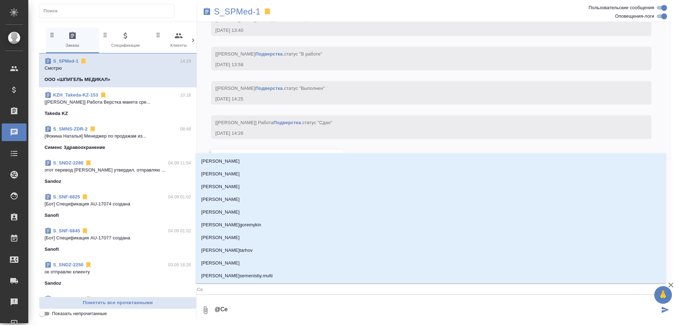
type input "Сер"
type textarea "@Серг"
type input "Серг"
type textarea "@Серге"
type input "Серге"
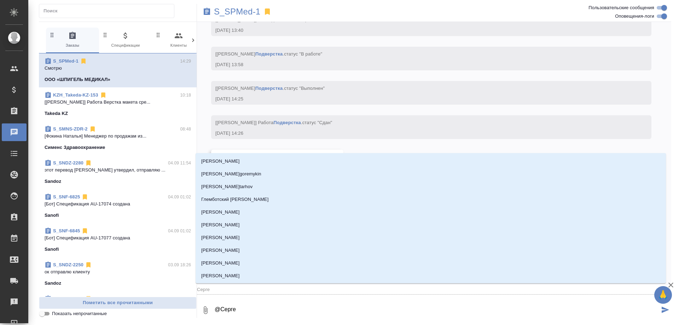
type textarea "@Сергее"
type input "Сергее"
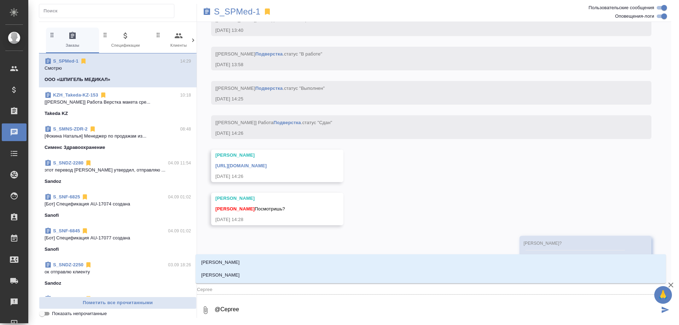
type textarea "@Сергеев"
type input "Сергеев"
click at [252, 274] on li "[PERSON_NAME]" at bounding box center [431, 275] width 470 height 13
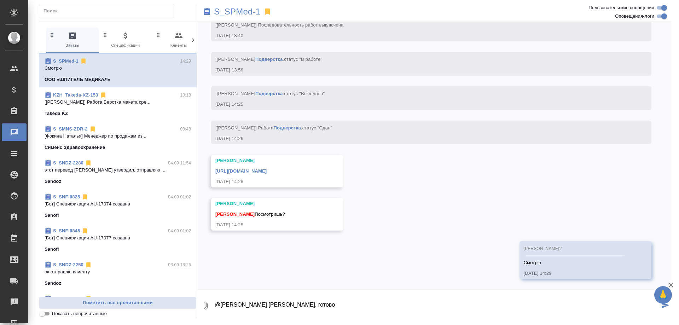
paste textarea "https://drive.awatera.com/apps/files/files/10298701?dir=/Shares/%D0%A8%D0%9F%D0…"
type textarea "@Сергеева Анастасия Настя, готово https://drive.awatera.com/apps/files/files/10…"
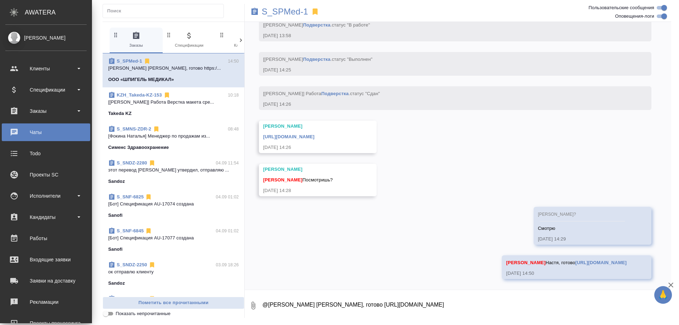
scroll to position [3961, 0]
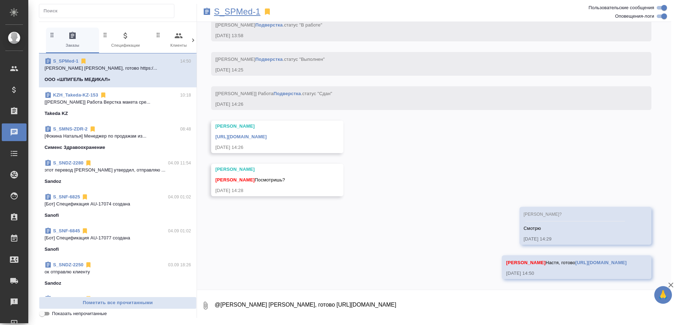
click at [240, 11] on p "S_SPMed-1" at bounding box center [237, 11] width 46 height 7
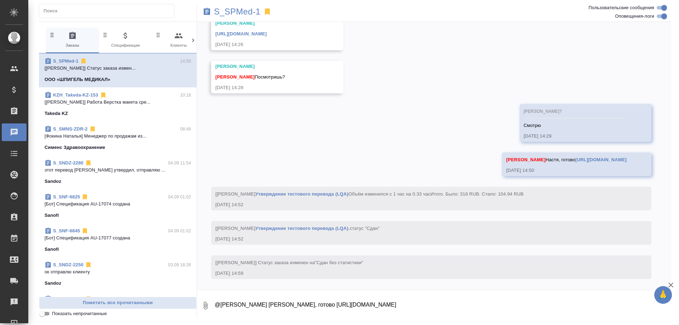
scroll to position [4071, 0]
click at [233, 13] on p "S_SPMed-1" at bounding box center [237, 11] width 46 height 7
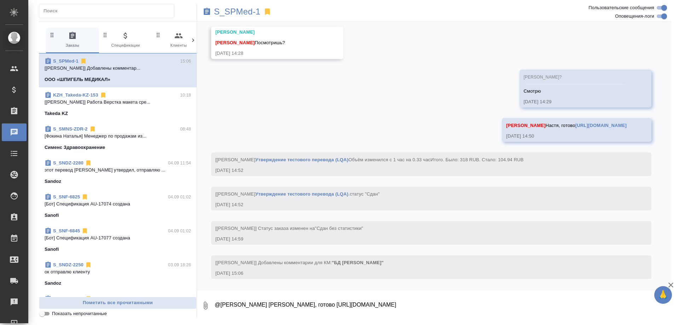
scroll to position [4105, 0]
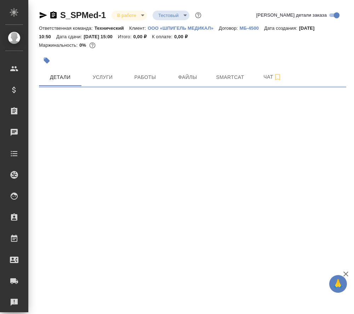
select select "RU"
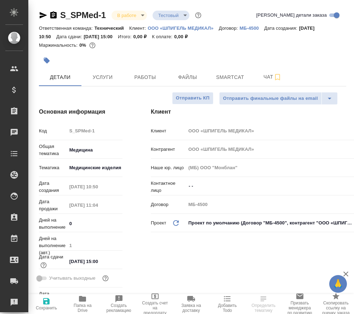
type textarea "x"
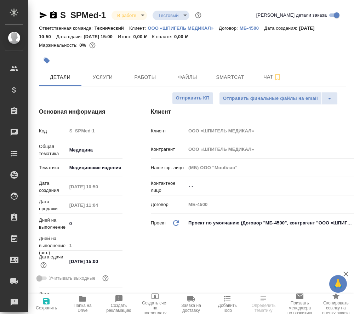
type textarea "x"
select select "RU"
type textarea "x"
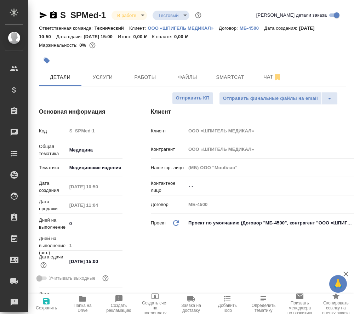
type textarea "x"
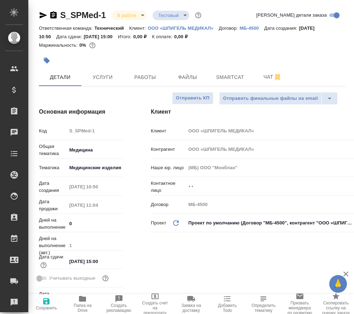
type textarea "x"
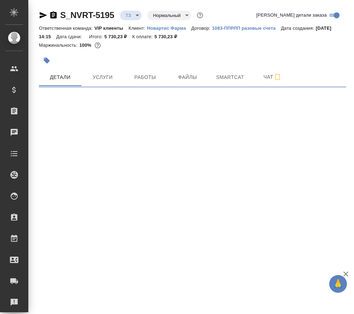
select select "RU"
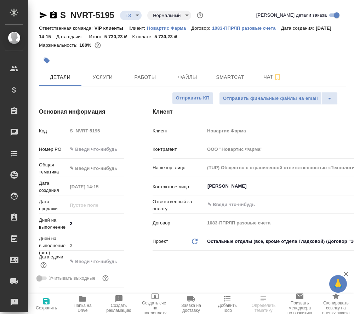
type textarea "x"
type input "[PERSON_NAME]"
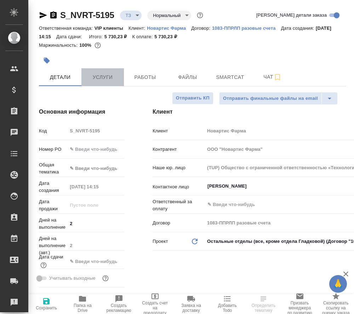
click at [105, 77] on span "Услуги" at bounding box center [103, 77] width 34 height 9
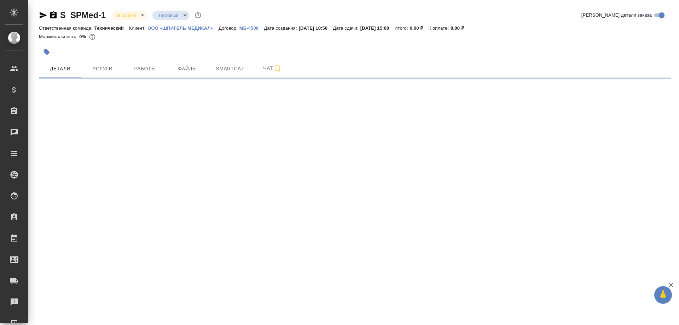
select select "RU"
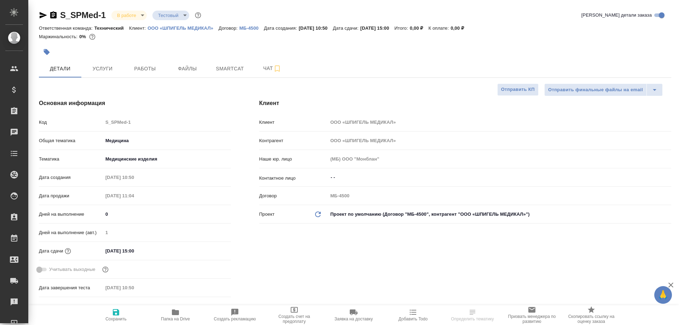
type textarea "x"
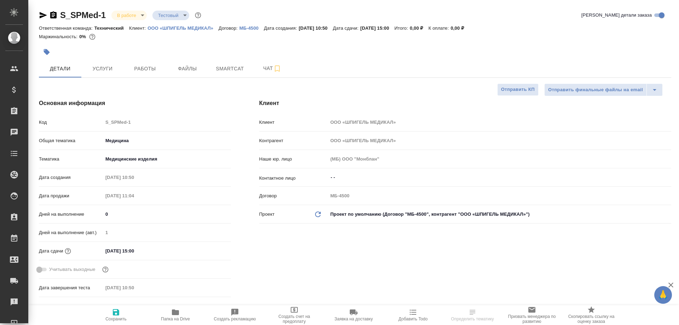
type textarea "x"
click at [146, 67] on span "Работы" at bounding box center [145, 68] width 34 height 9
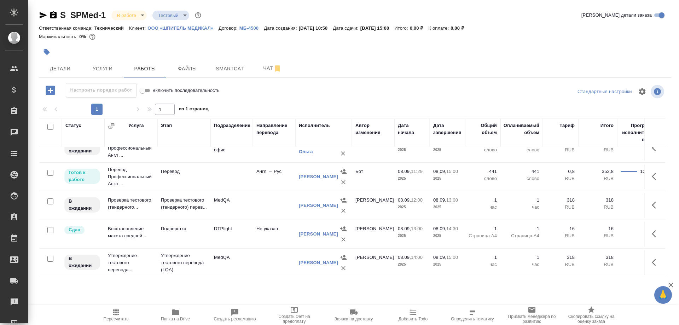
scroll to position [105, 0]
click at [110, 257] on td "Утверждение тестового перевода..." at bounding box center [130, 263] width 53 height 28
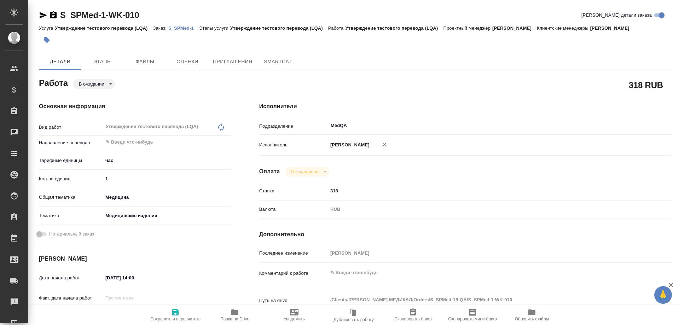
type textarea "x"
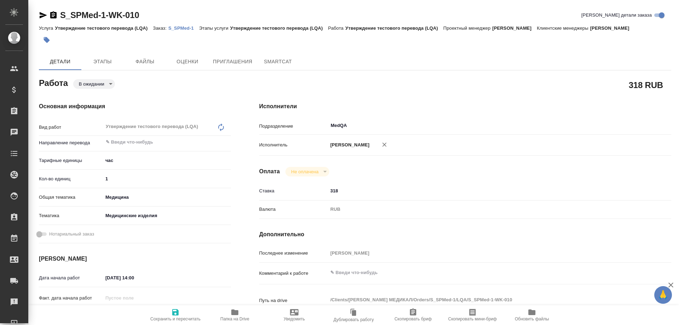
type textarea "x"
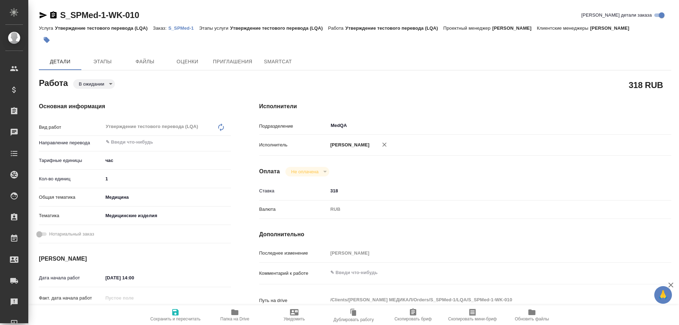
type textarea "x"
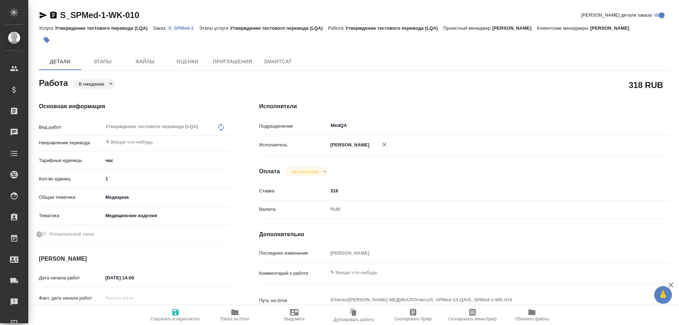
type textarea "x"
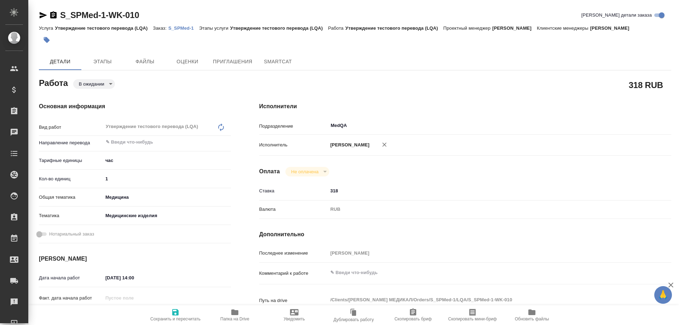
type textarea "x"
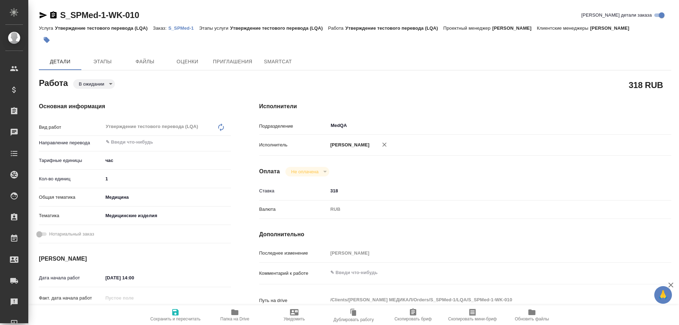
type textarea "x"
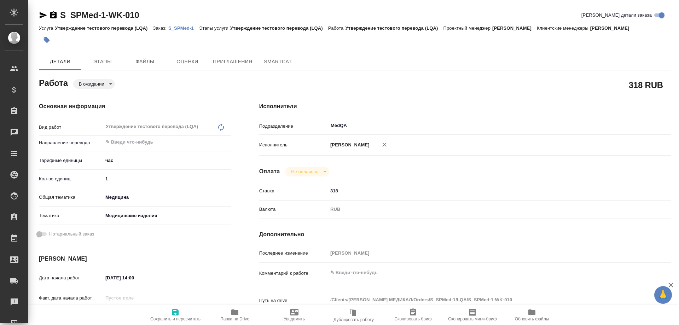
type textarea "x"
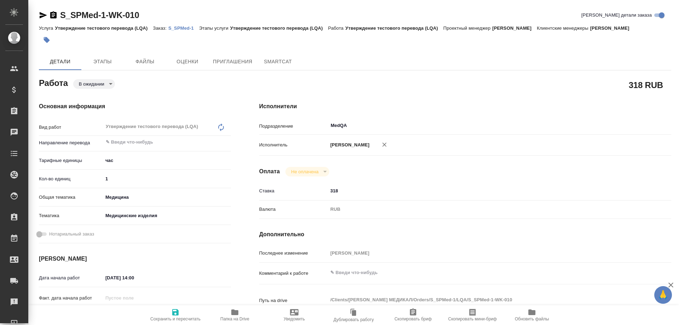
type textarea "x"
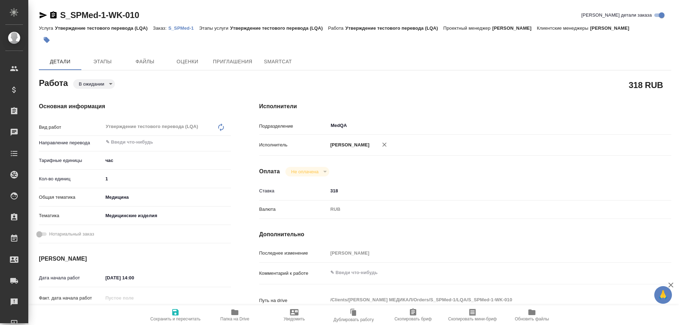
type textarea "x"
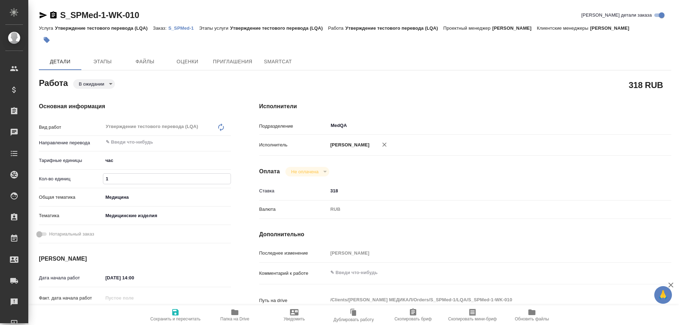
drag, startPoint x: 117, startPoint y: 178, endPoint x: 101, endPoint y: 178, distance: 16.3
click at [101, 178] on div "Кол-во единиц 1" at bounding box center [135, 179] width 192 height 12
type textarea "x"
type input "0"
type textarea "x"
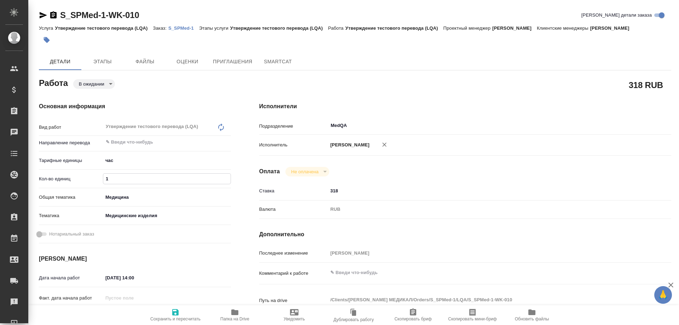
type textarea "x"
type input "0.3"
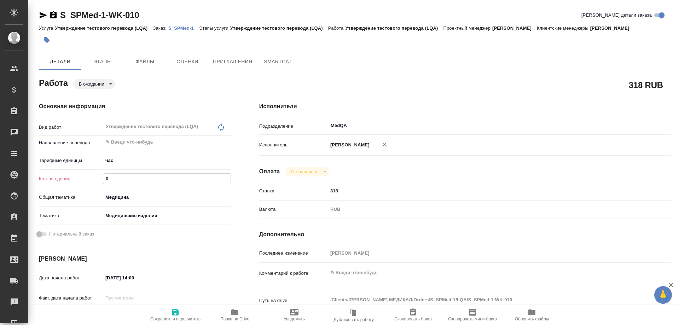
type textarea "x"
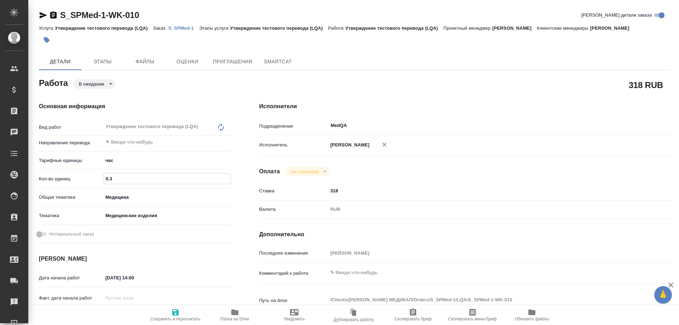
type input "0.33"
type textarea "x"
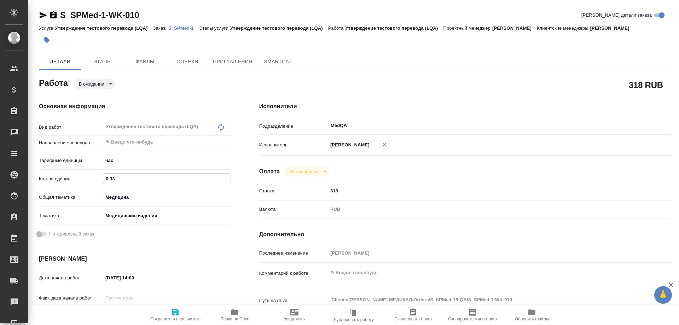
type input "0.33"
click at [178, 313] on icon "button" at bounding box center [175, 312] width 6 height 6
type textarea "x"
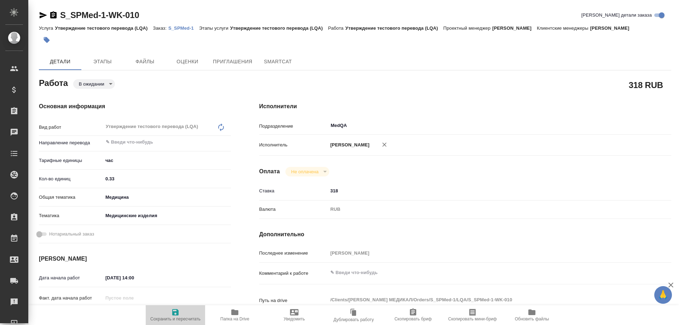
type textarea "x"
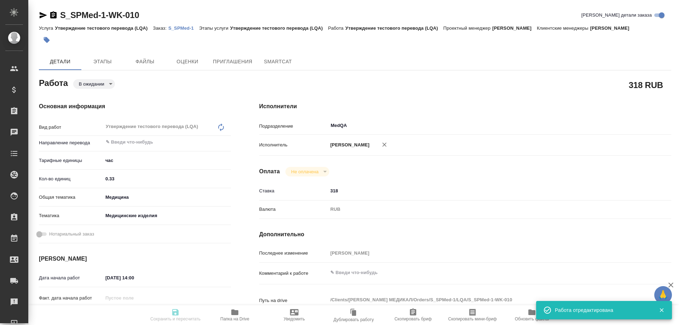
type textarea "x"
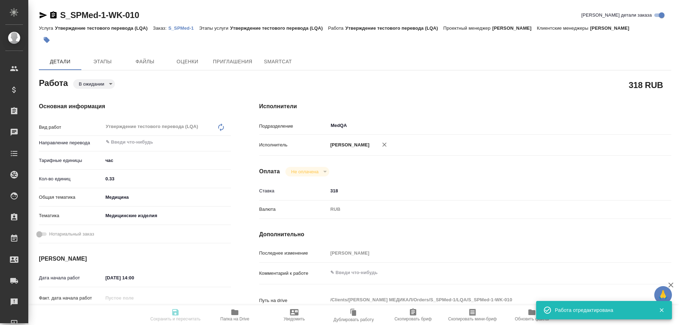
type textarea "x"
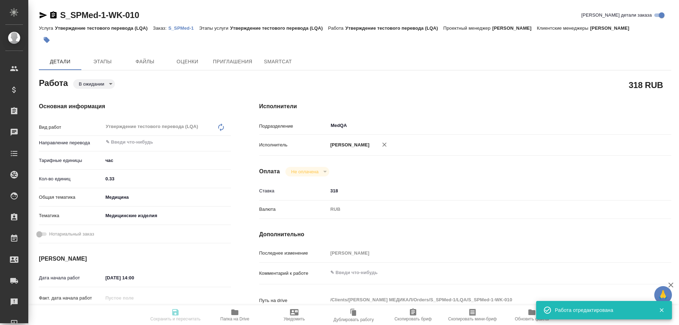
type input "pending"
type textarea "Утверждение тестового перевода (LQA)"
type textarea "x"
type input "5a8b1489cc6b4906c91bfd93"
type input "0.33"
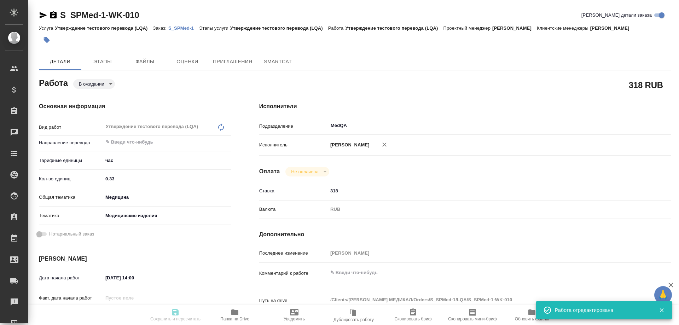
type input "med"
type input "5a8b8b956a9677013d343dd7"
type input "08.09.2025 14:00"
type input "08.09.2025 15:00"
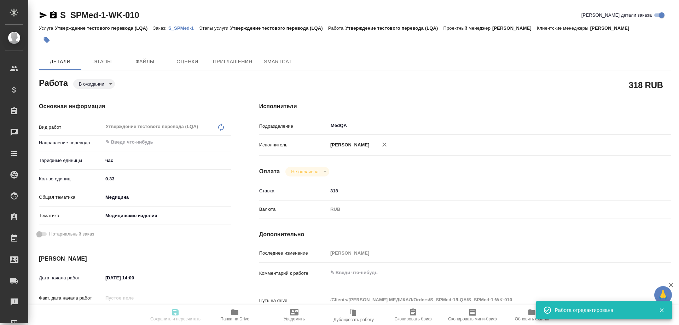
type input "MedQA"
type input "notPayed"
type input "318"
type input "RUB"
type input "Соловьева Елена"
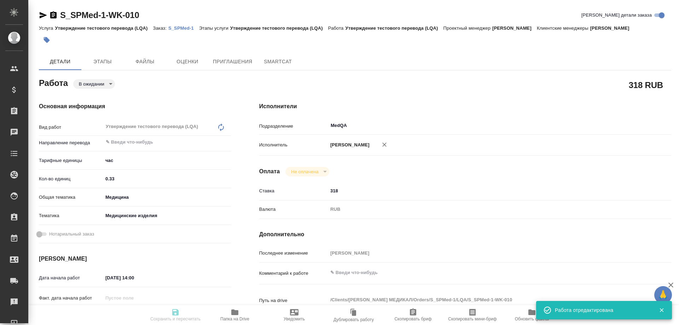
type textarea "x"
type textarea "/Clients/ШПИГЕЛЬ МЕДИКАЛ/Orders/S_SPMed-1/LQA/S_SPMed-1-WK-010"
type textarea "x"
type input "S_SPMed-1"
type input "Утверждение тестового перевода (LQA)"
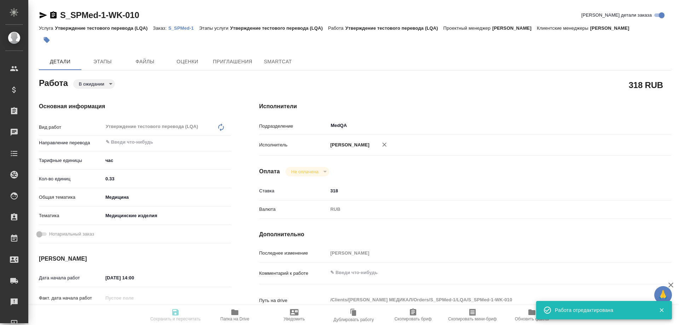
type input "Утверждение тестового перевода (LQA)"
type input "Никифорова Валерия"
type input "Заборова Александра"
type input "/Clients/ШПИГЕЛЬ МЕДИКАЛ/Orders/S_SPMed-1"
type textarea "x"
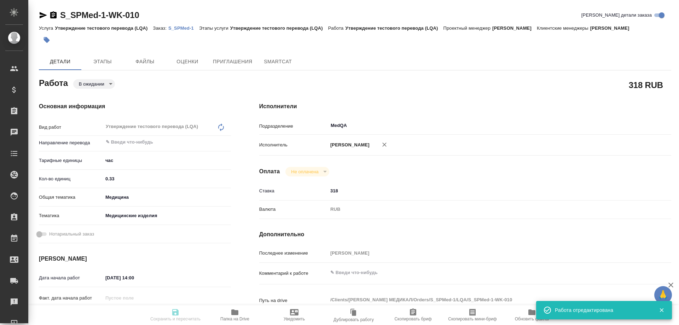
type textarea "англ-рус тестовый Подскажите, пожалуйста, занимаетесь ли вы переводами медицинс…"
type textarea "x"
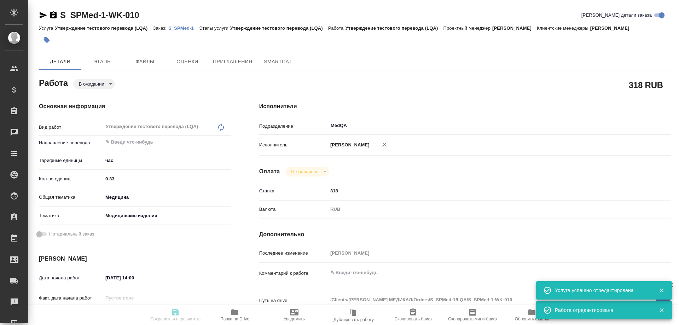
type textarea "x"
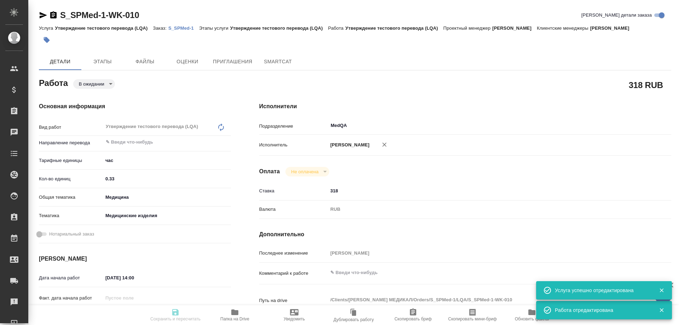
type textarea "x"
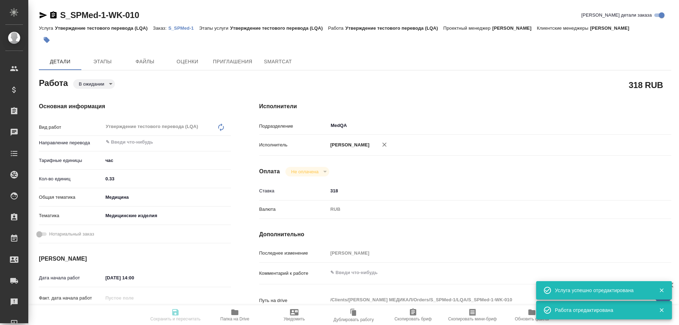
type textarea "x"
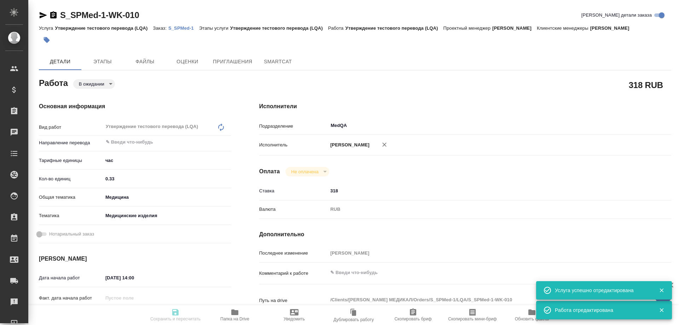
type textarea "x"
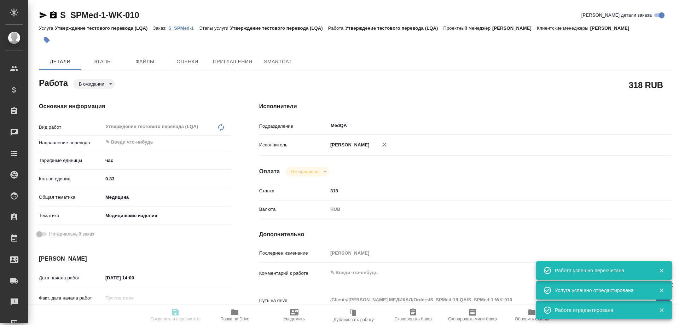
type input "pending"
type textarea "Утверждение тестового перевода (LQA)"
type textarea "x"
type input "5a8b1489cc6b4906c91bfd93"
type input "0.33"
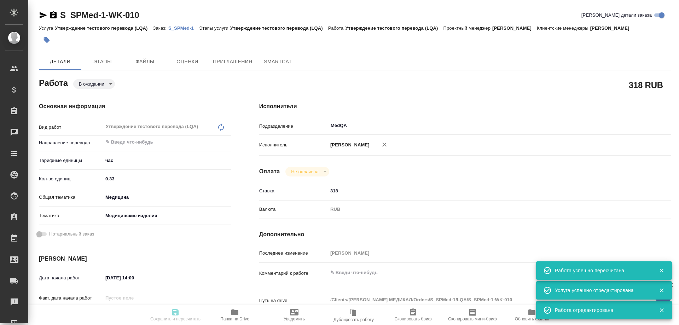
type input "med"
type input "5a8b8b956a9677013d343dd7"
type input "08.09.2025 14:00"
type input "08.09.2025 15:00"
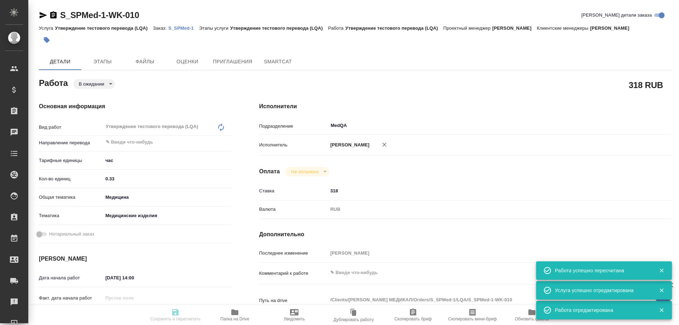
type input "MedQA"
type input "notPayed"
type input "318"
type input "RUB"
type input "Соловьева Елена"
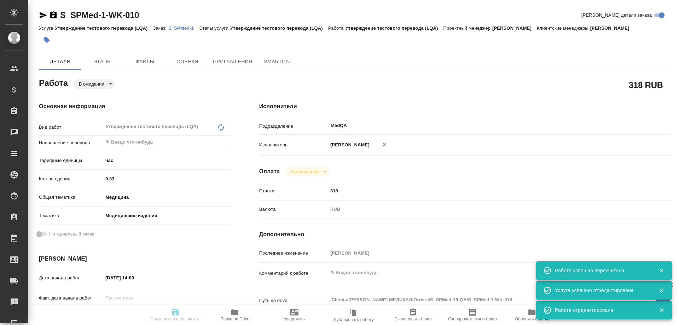
type textarea "x"
type textarea "/Clients/ШПИГЕЛЬ МЕДИКАЛ/Orders/S_SPMed-1/LQA/S_SPMed-1-WK-010"
type textarea "x"
type input "S_SPMed-1"
type input "Утверждение тестового перевода (LQA)"
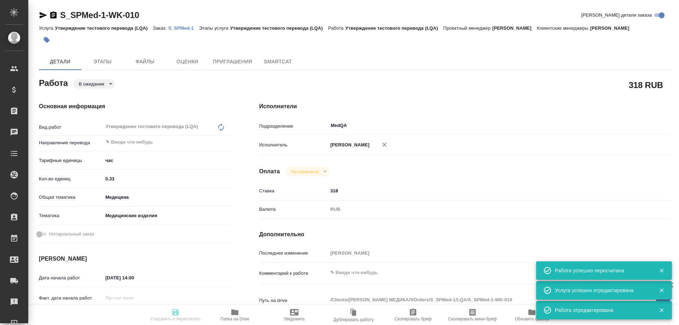
type input "Утверждение тестового перевода (LQA)"
type input "Никифорова Валерия"
type input "Заборова Александра"
type input "/Clients/ШПИГЕЛЬ МЕДИКАЛ/Orders/S_SPMed-1"
type textarea "x"
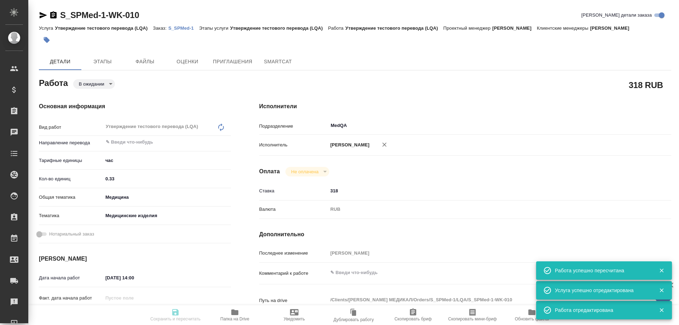
type textarea "англ-рус тестовый Подскажите, пожалуйста, занимаетесь ли вы переводами медицинс…"
type textarea "x"
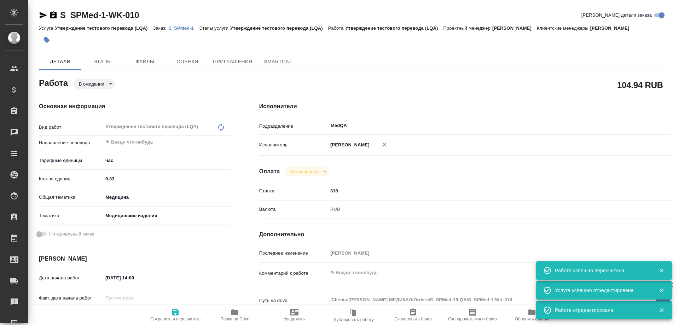
type textarea "x"
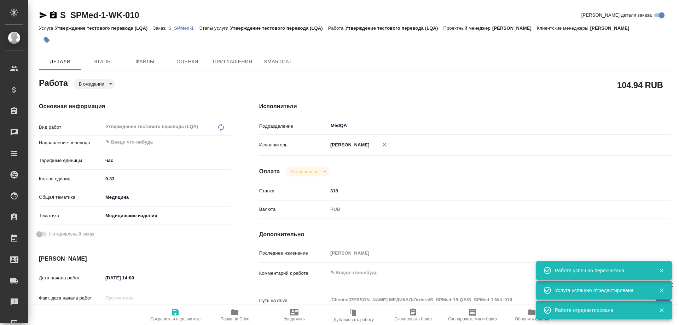
type textarea "x"
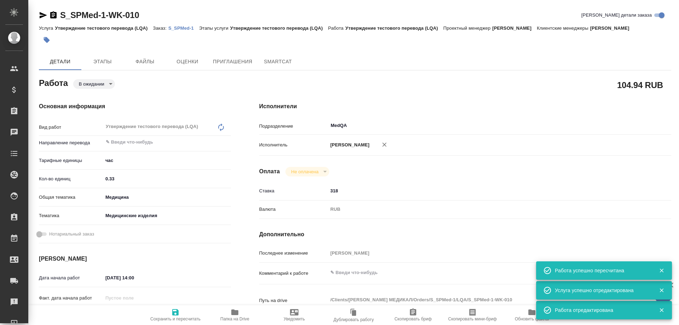
type textarea "x"
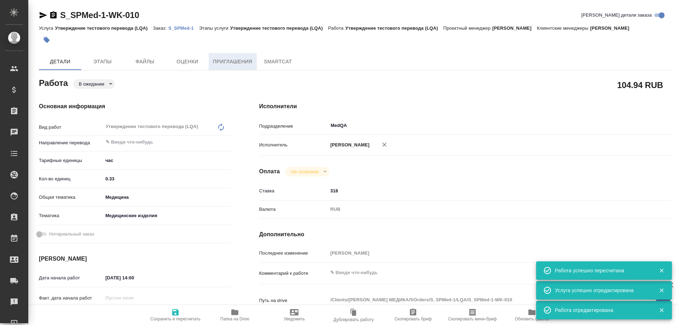
type textarea "x"
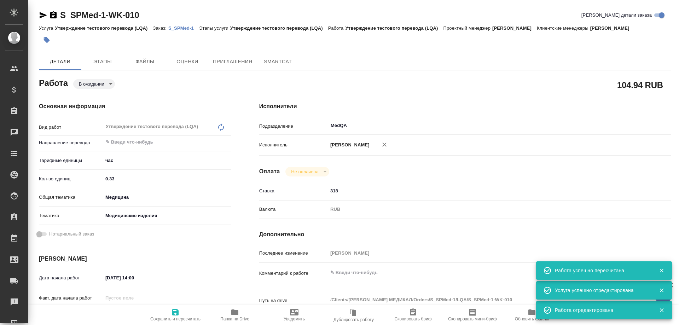
type textarea "x"
click at [103, 83] on body "🙏 .cls-1 fill:#fff; AWATERA Solovyova Elena Клиенты Спецификации Заказы 0 Чаты …" at bounding box center [339, 162] width 679 height 325
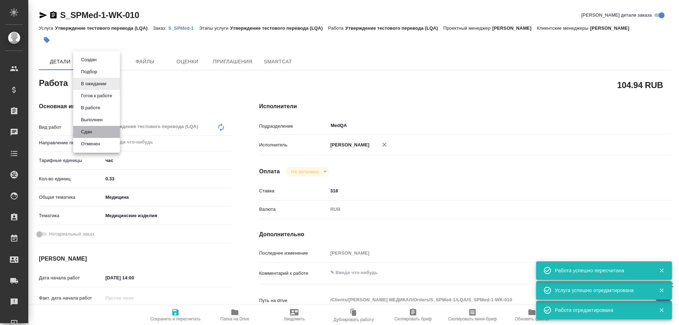
click at [97, 132] on li "Сдан" at bounding box center [96, 132] width 47 height 12
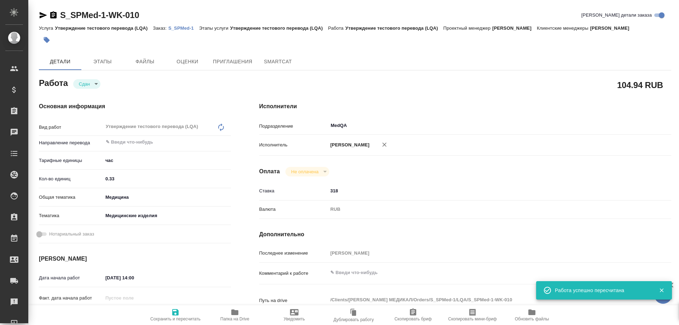
type textarea "x"
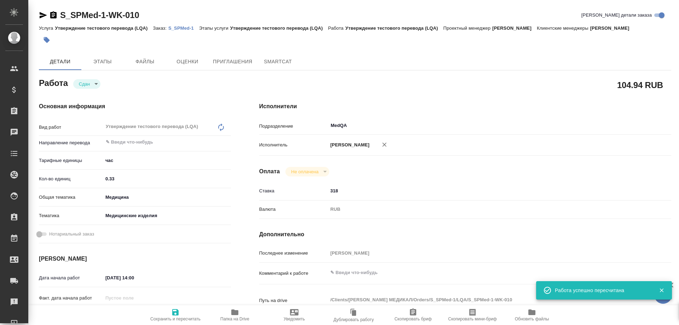
type textarea "x"
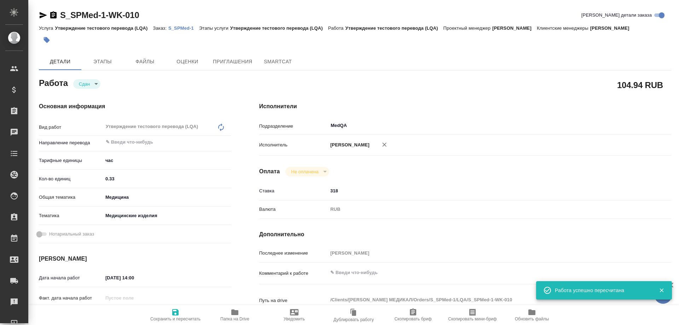
type textarea "x"
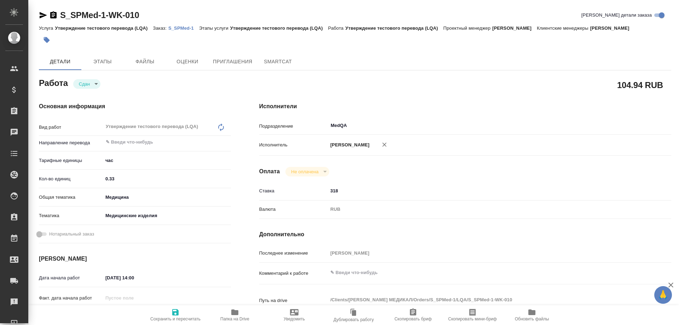
type textarea "x"
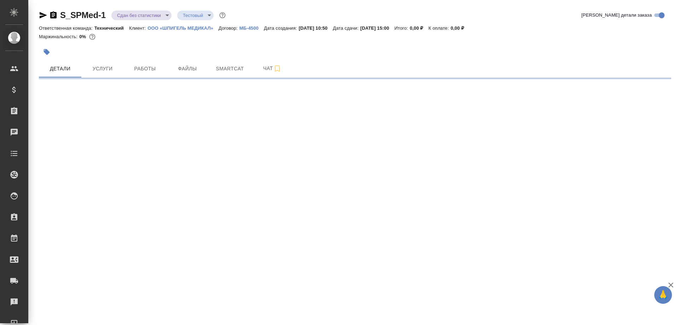
select select "RU"
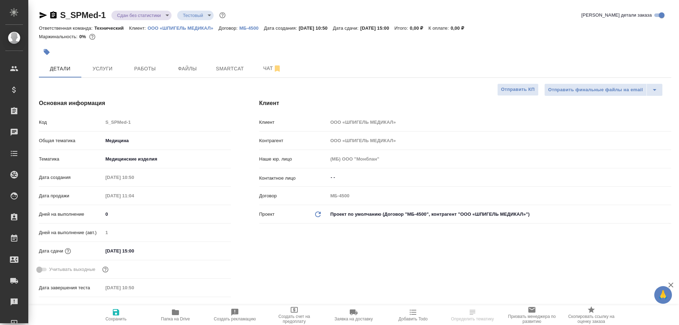
type textarea "x"
click at [55, 16] on icon "button" at bounding box center [53, 14] width 6 height 7
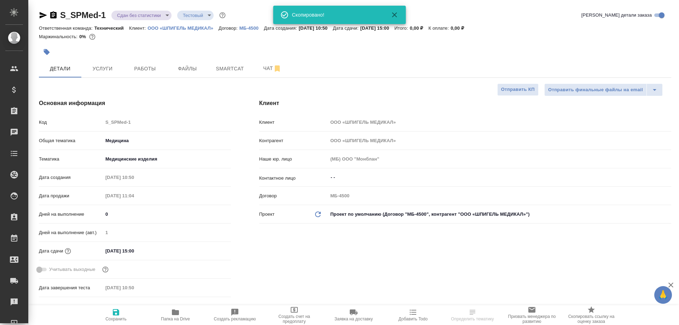
type textarea "x"
select select "RU"
type textarea "x"
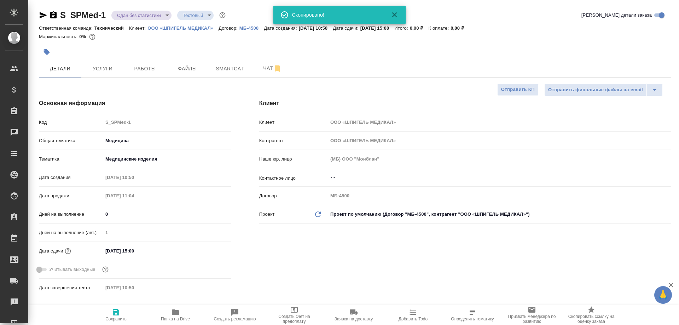
type textarea "x"
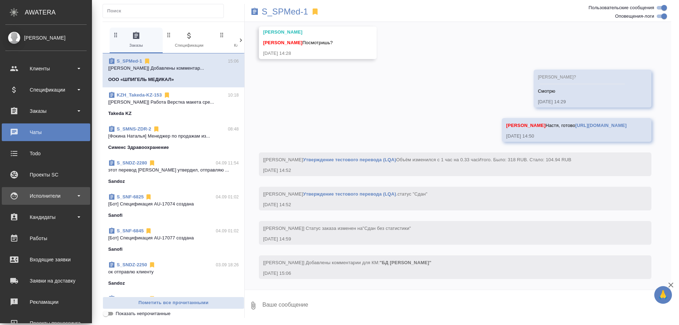
scroll to position [4154, 0]
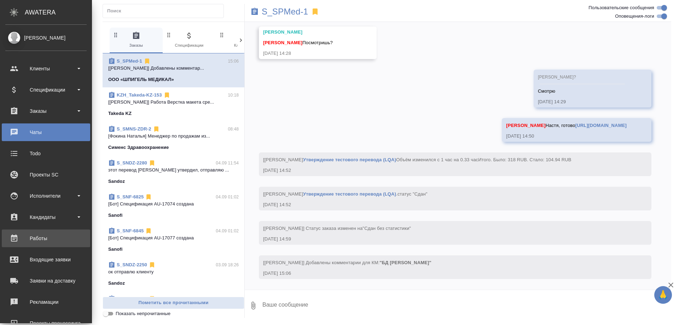
click at [48, 241] on div "Работы" at bounding box center [45, 238] width 81 height 11
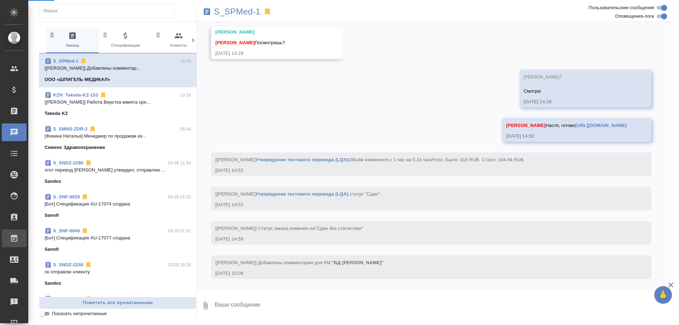
scroll to position [4105, 0]
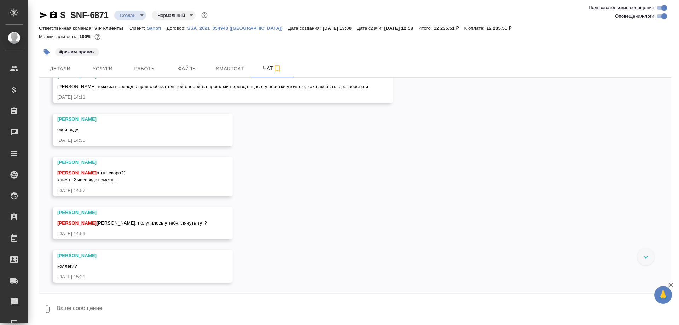
scroll to position [539, 0]
click at [145, 65] on span "Работы" at bounding box center [145, 68] width 34 height 9
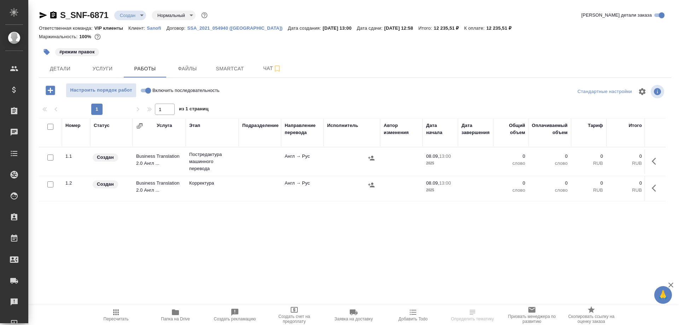
click at [171, 313] on span "Папка на Drive" at bounding box center [175, 314] width 51 height 13
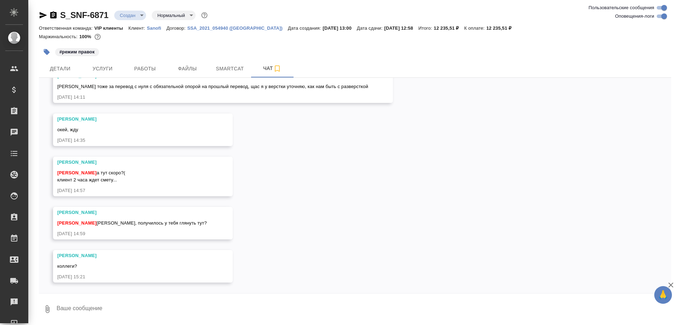
scroll to position [539, 0]
click at [220, 70] on span "Smartcat" at bounding box center [230, 68] width 34 height 9
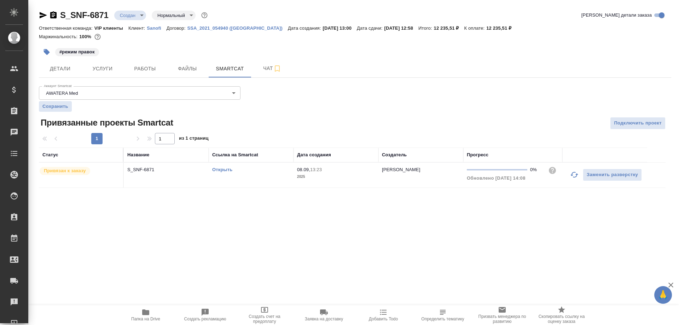
click at [220, 169] on link "Открыть" at bounding box center [222, 169] width 20 height 5
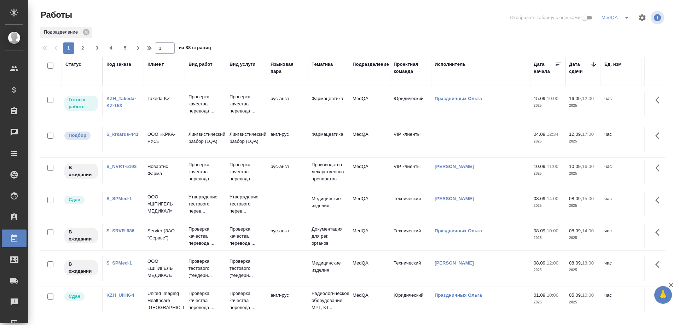
click at [122, 169] on link "S_NVRT-5192" at bounding box center [121, 166] width 30 height 5
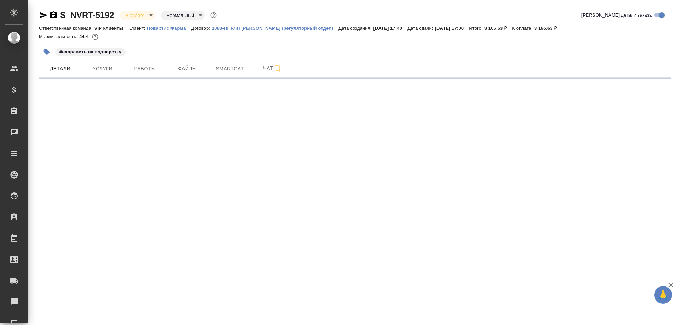
select select "RU"
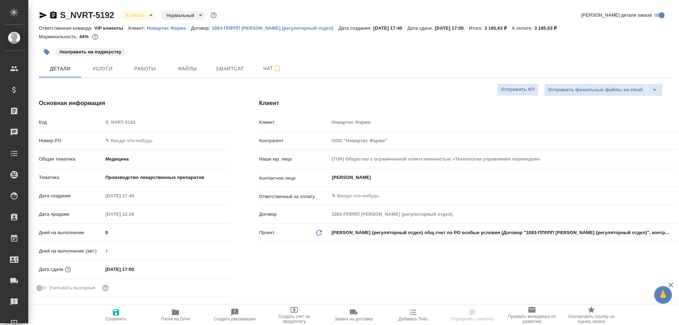
type textarea "x"
click at [143, 72] on span "Работы" at bounding box center [145, 68] width 34 height 9
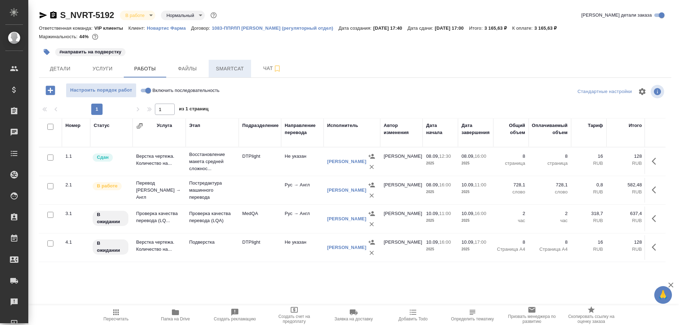
click at [228, 67] on span "Smartcat" at bounding box center [230, 68] width 34 height 9
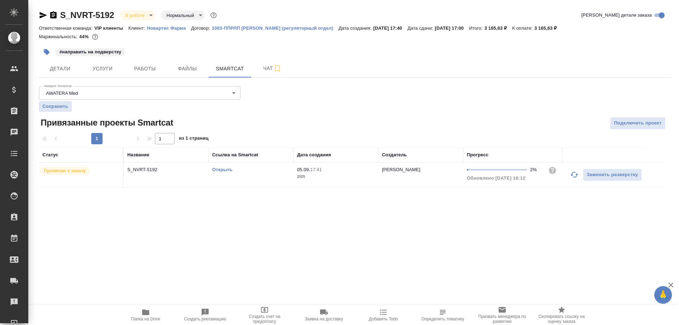
click at [224, 172] on link "Открыть" at bounding box center [222, 169] width 20 height 5
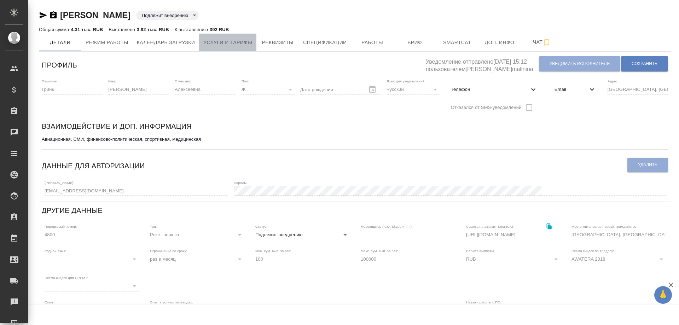
click at [235, 45] on span "Услуги и тарифы" at bounding box center [227, 42] width 49 height 9
